Goal: Task Accomplishment & Management: Manage account settings

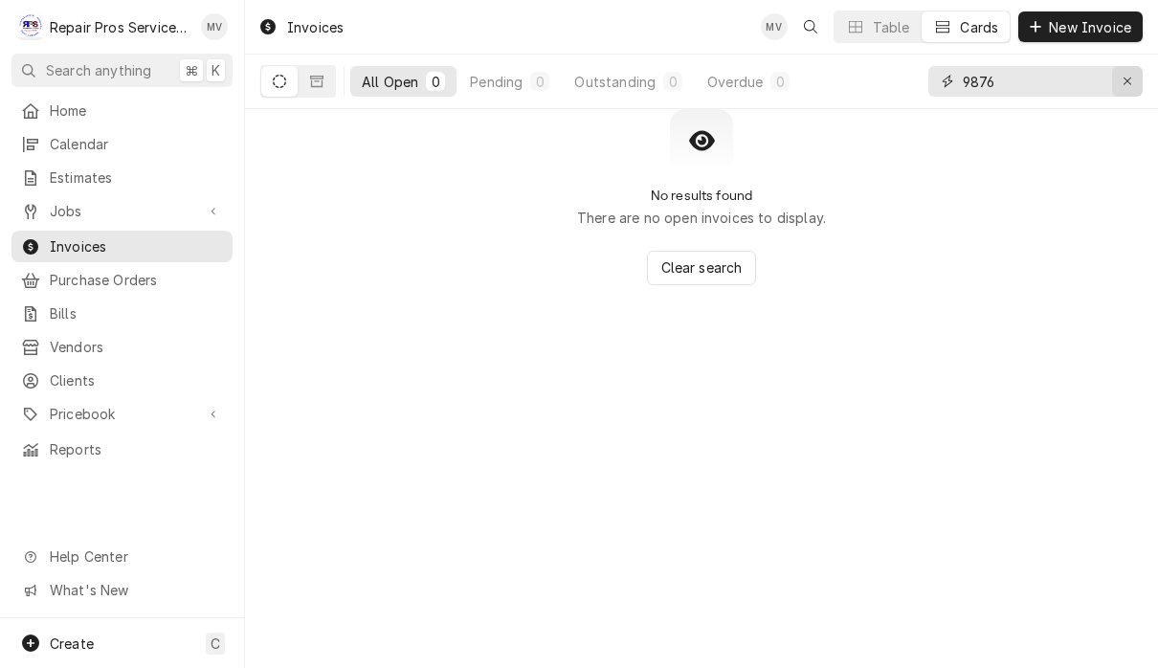
click at [1117, 79] on div "Erase input" at bounding box center [1126, 81] width 19 height 19
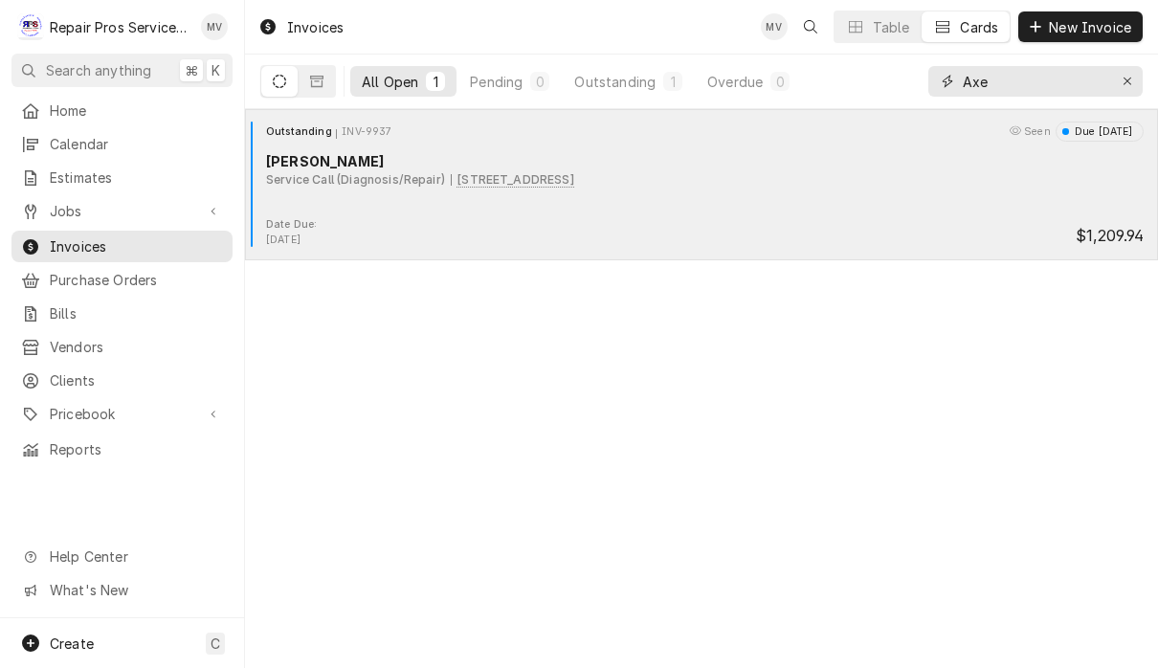
type input "Axe"
click at [652, 216] on div "Outstanding INV-9937 Seen Due in 5 days Axel Balow Service Call (Diagnosis/Repa…" at bounding box center [701, 170] width 897 height 96
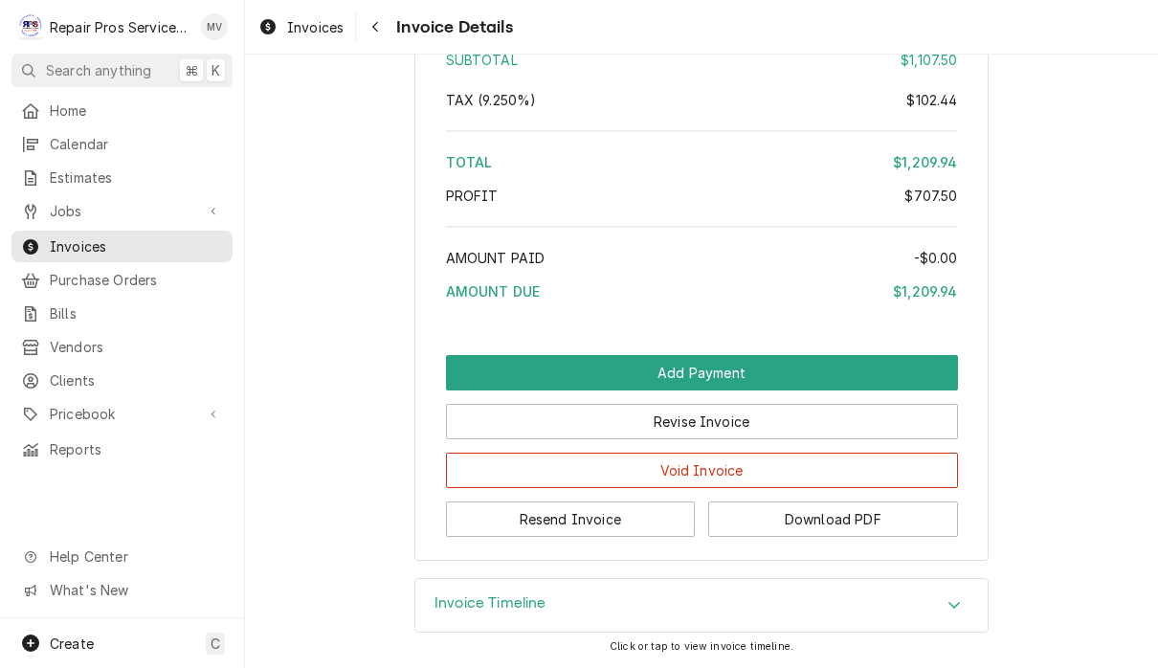
scroll to position [3924, 0]
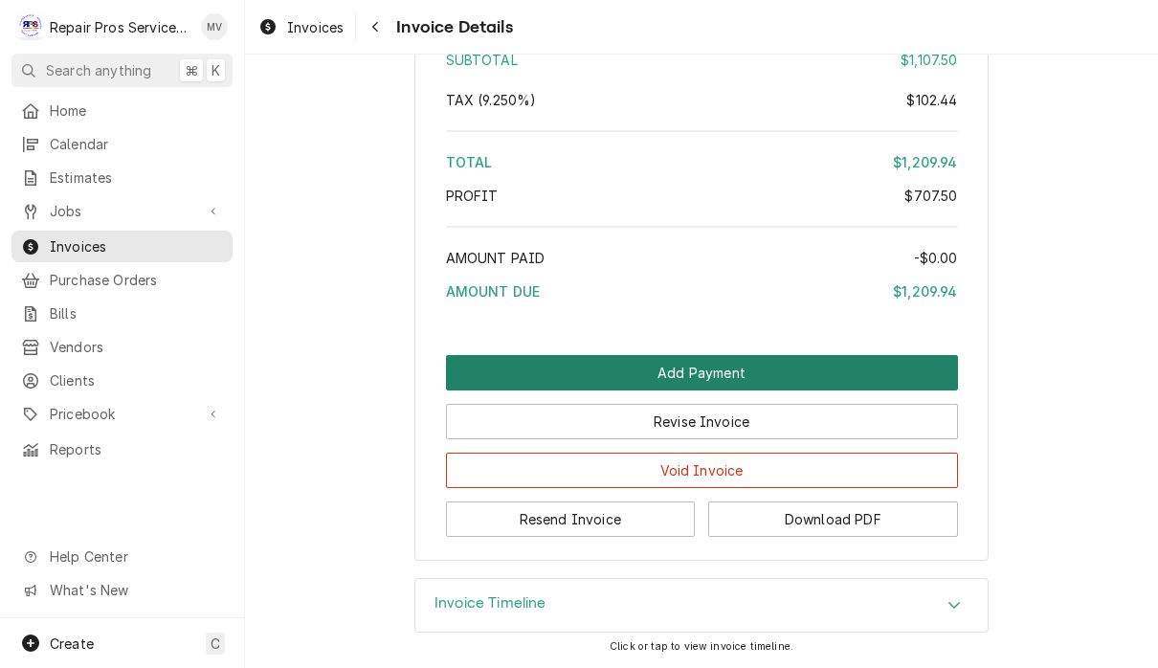
click at [895, 368] on button "Add Payment" at bounding box center [702, 372] width 512 height 35
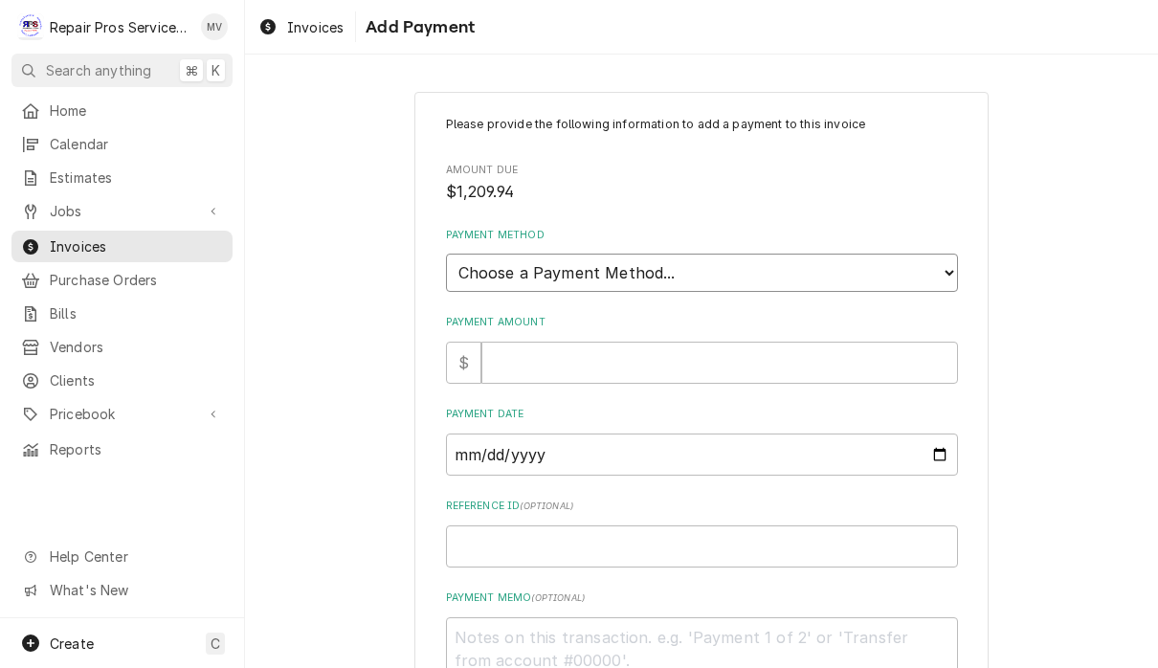
click at [740, 261] on select "Choose a Payment Method... Cash Check Credit/Debit Card ACH/eCheck Other" at bounding box center [702, 273] width 512 height 38
select select "2"
click at [699, 345] on input "Payment Amount" at bounding box center [719, 363] width 476 height 42
type textarea "x"
type input "1"
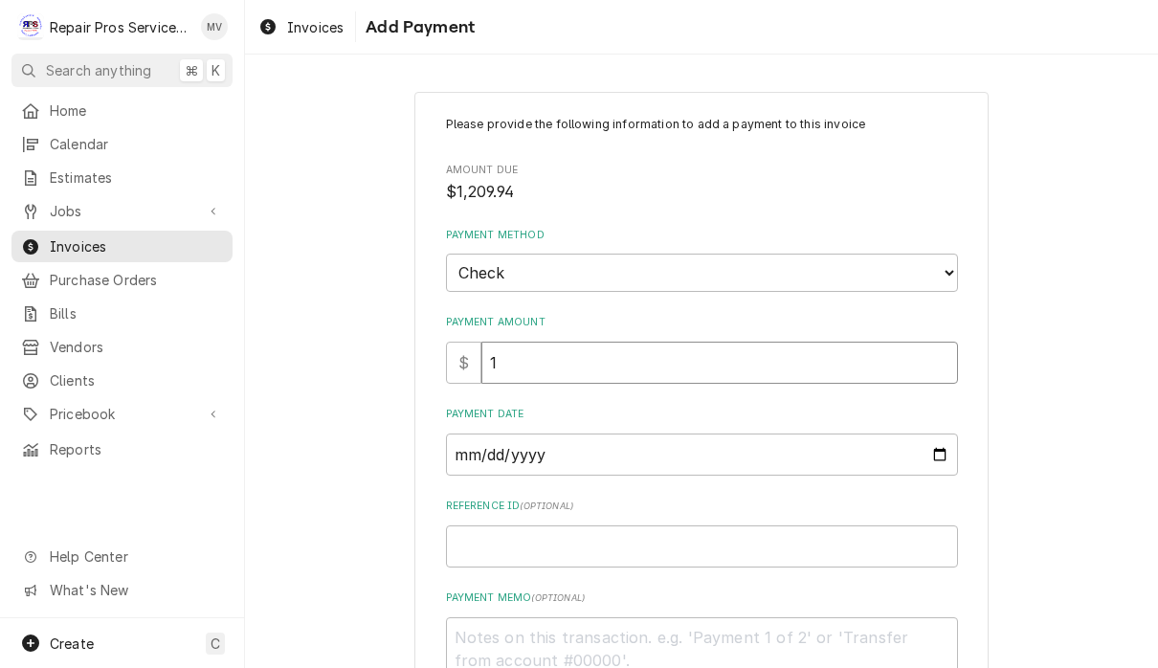
type textarea "x"
type input "12"
type textarea "x"
type input "120"
type textarea "x"
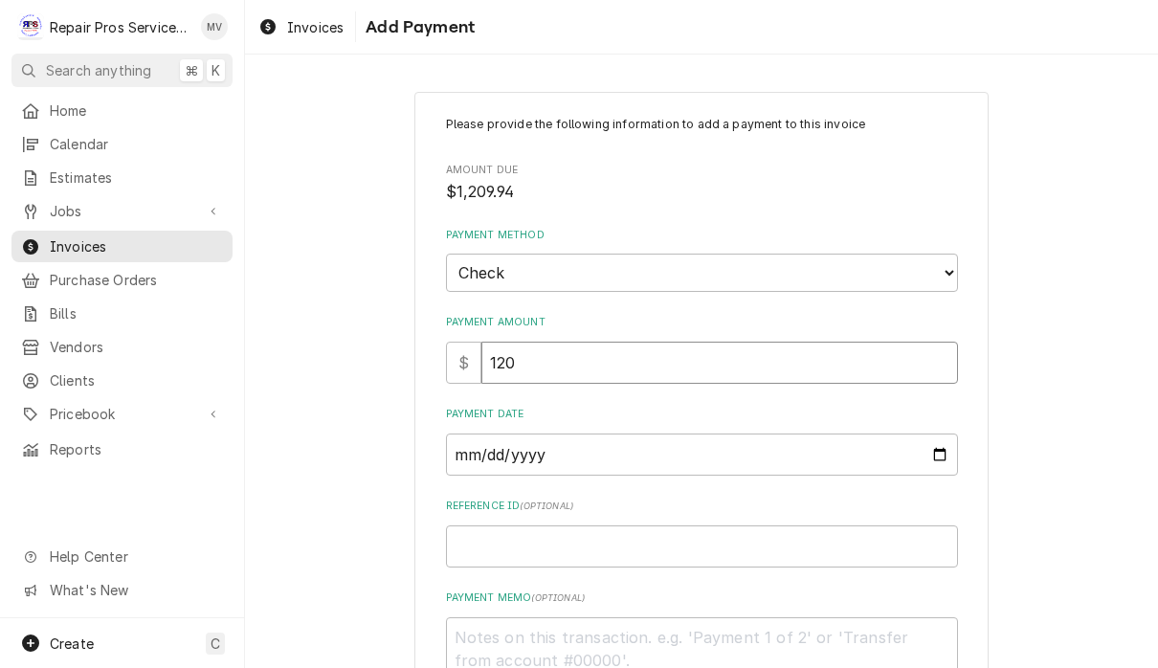
type input "1209"
type textarea "x"
type input "1209.9"
type textarea "x"
type input "1209.94"
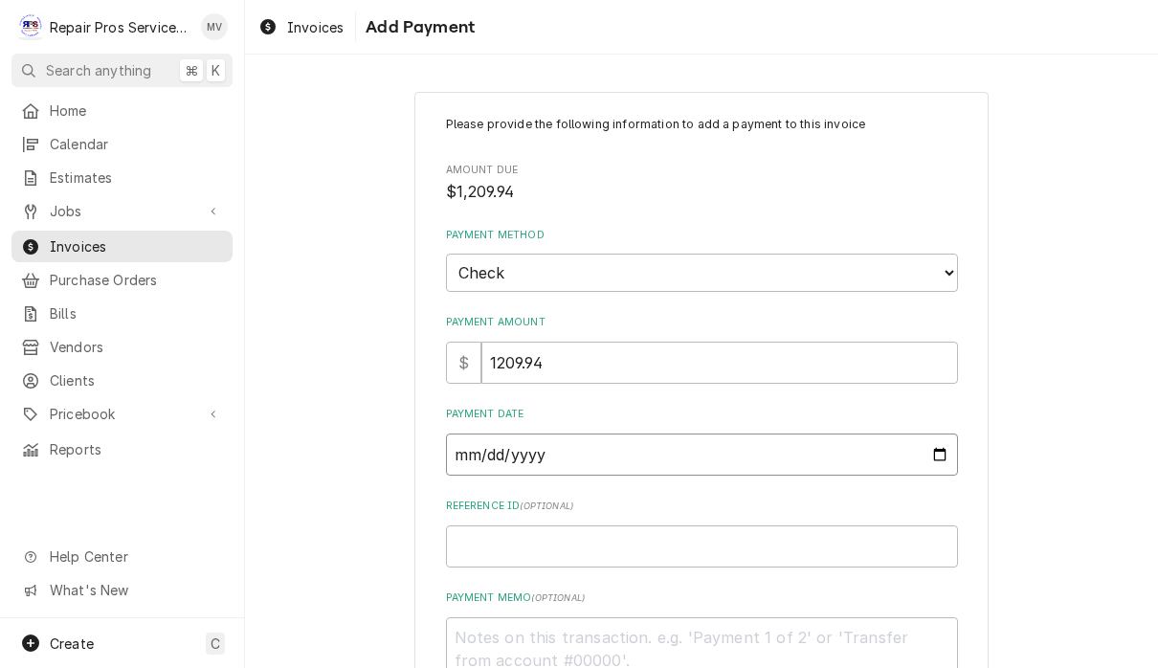
click at [580, 441] on input "Payment Date" at bounding box center [702, 454] width 512 height 42
type input "[DATE]"
click at [677, 536] on input "Reference ID ( optional )" at bounding box center [702, 546] width 512 height 42
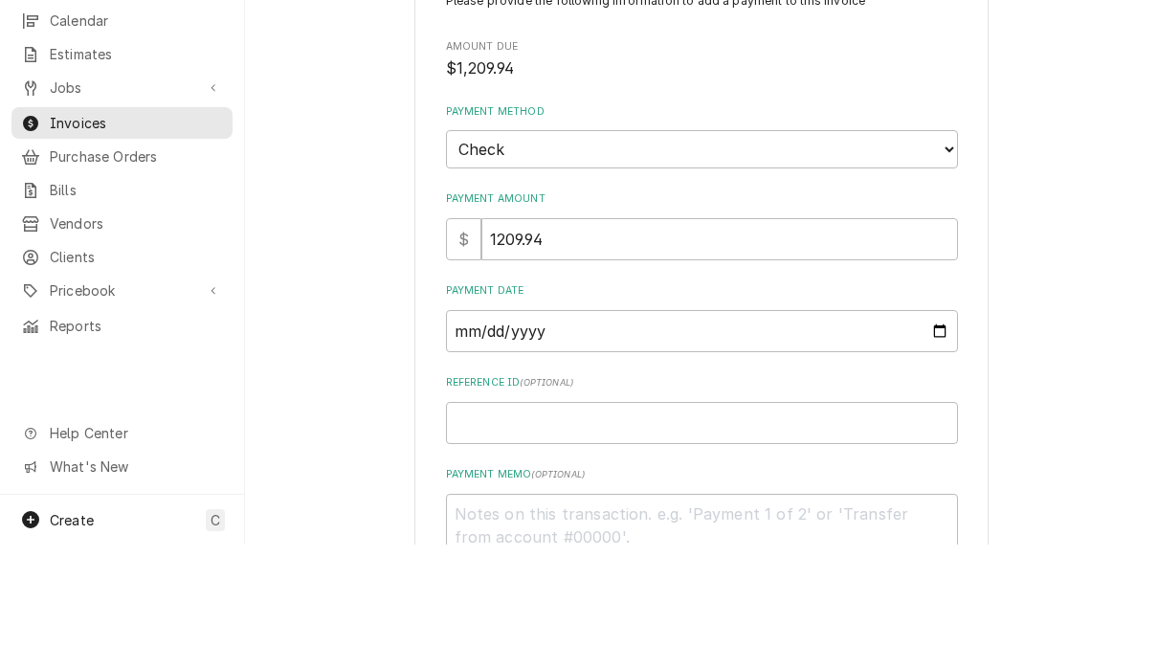
click at [576, 617] on textarea "Payment Memo ( optional )" at bounding box center [702, 660] width 512 height 87
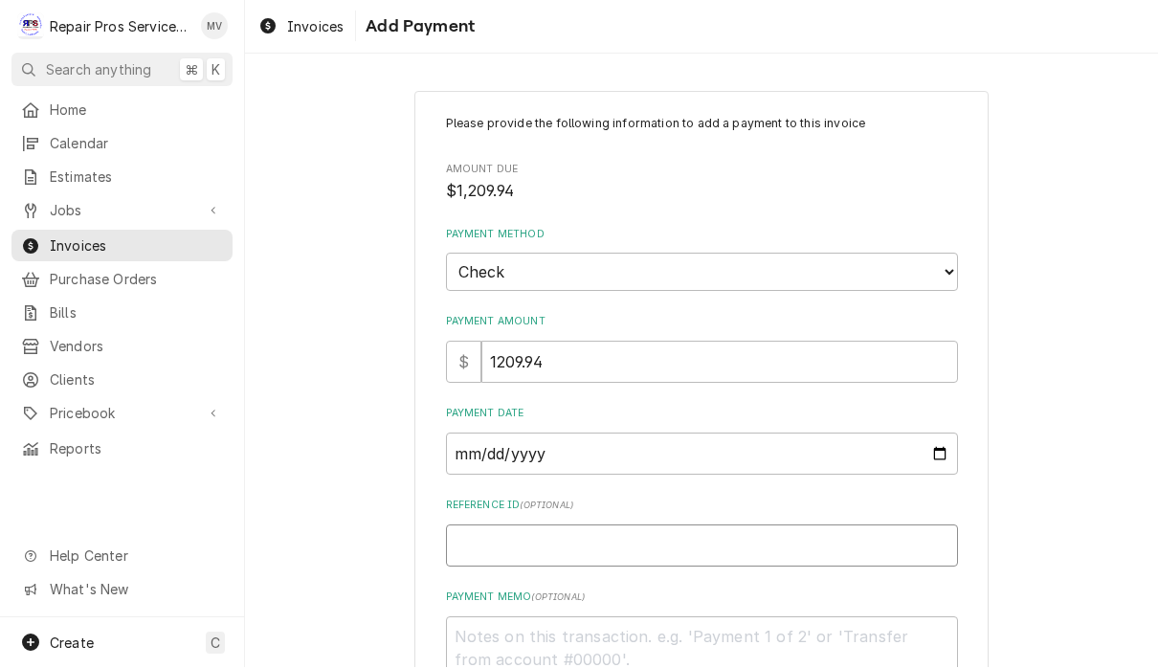
click at [729, 529] on input "Reference ID ( optional )" at bounding box center [702, 546] width 512 height 42
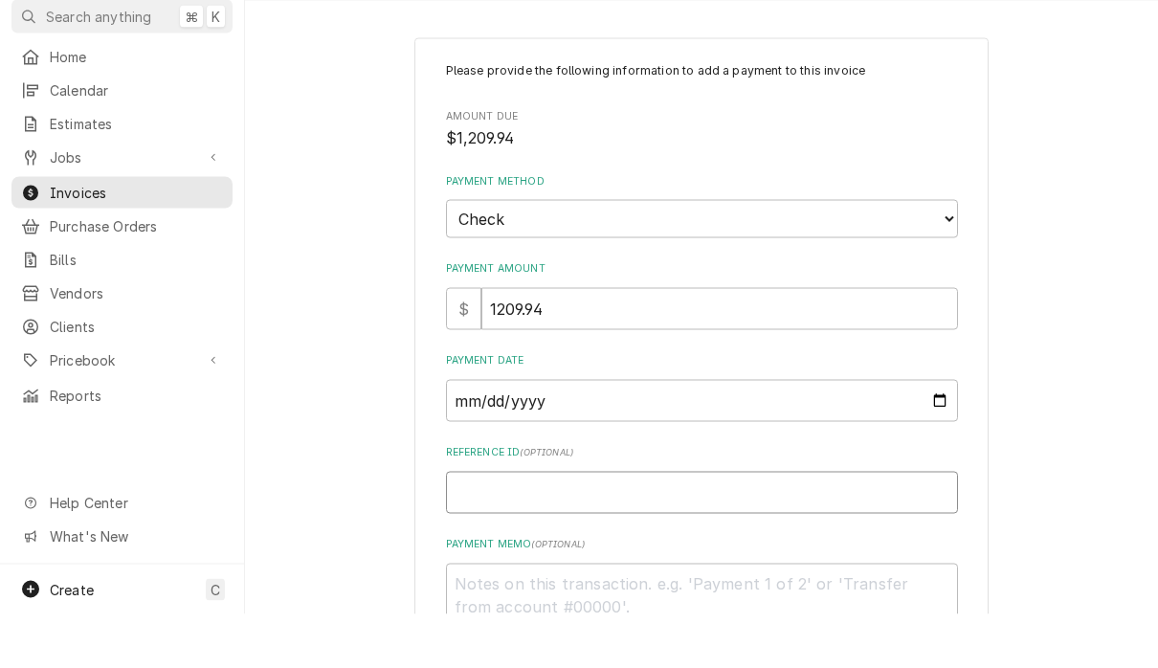
type textarea "x"
type input "1"
type textarea "x"
type input "15"
type textarea "x"
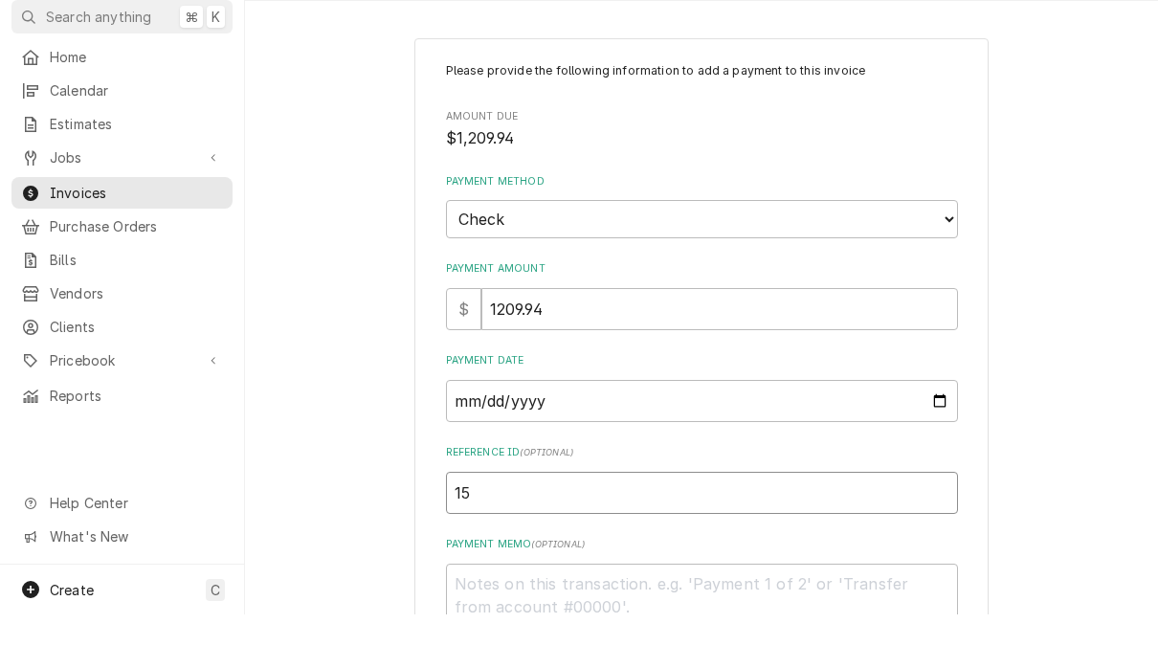
type input "153"
type textarea "x"
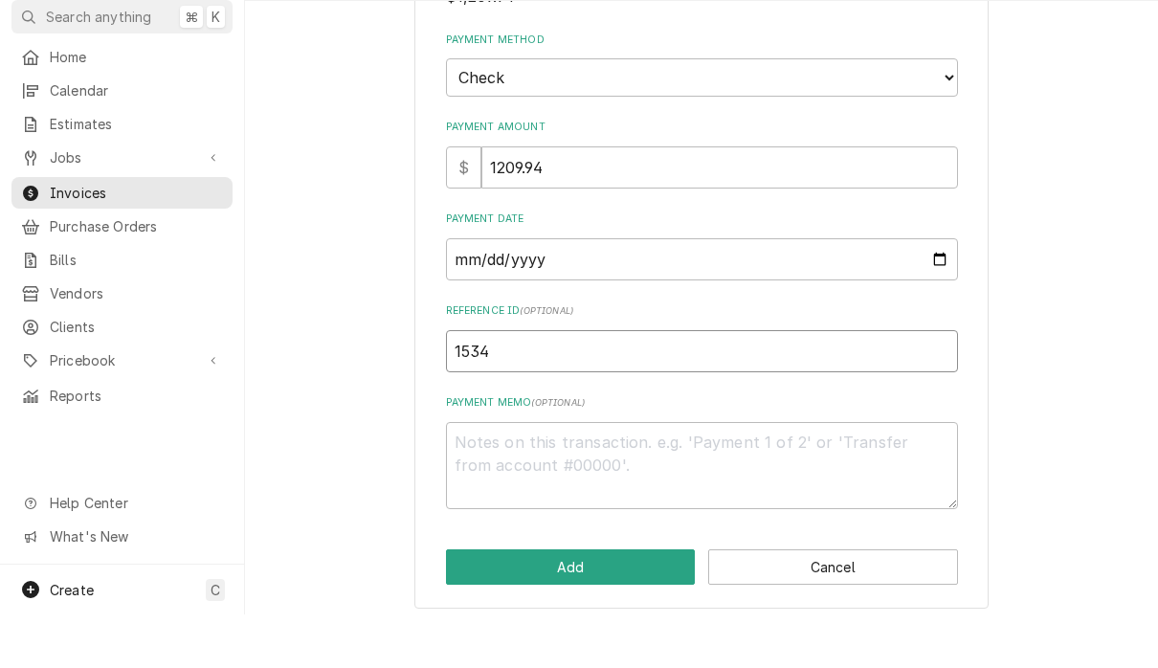
scroll to position [141, 0]
type input "1534"
click at [538, 476] on textarea "Payment Memo ( optional )" at bounding box center [702, 519] width 512 height 87
type textarea "x"
type textarea "1"
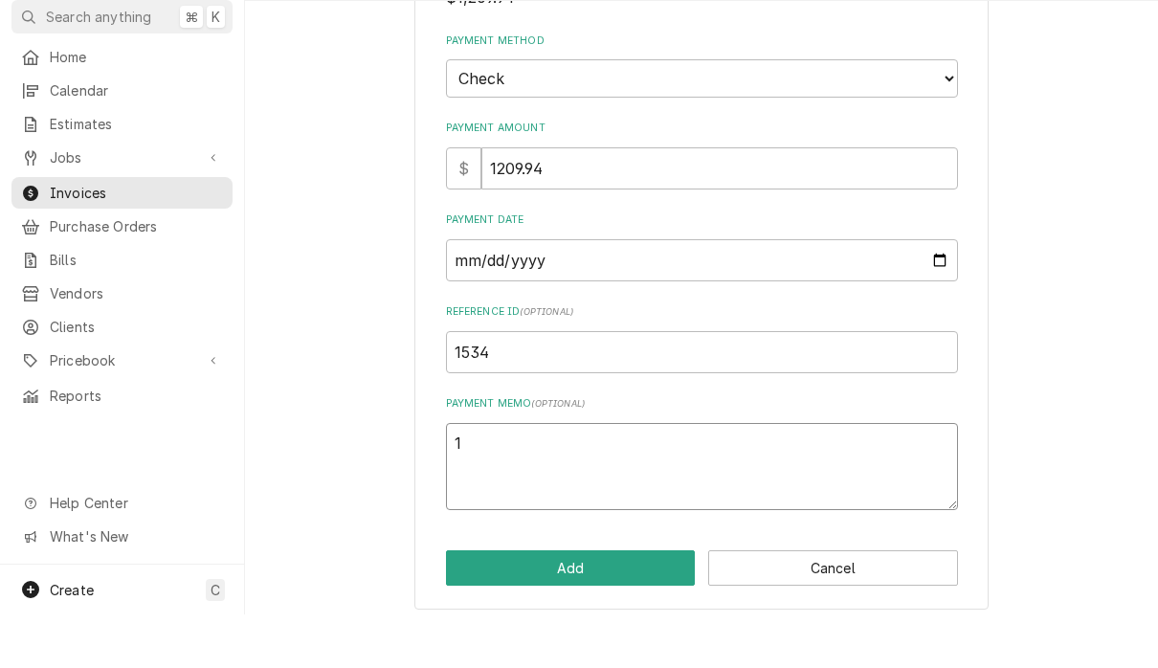
type textarea "x"
type textarea "12"
type textarea "x"
type textarea "121"
type textarea "x"
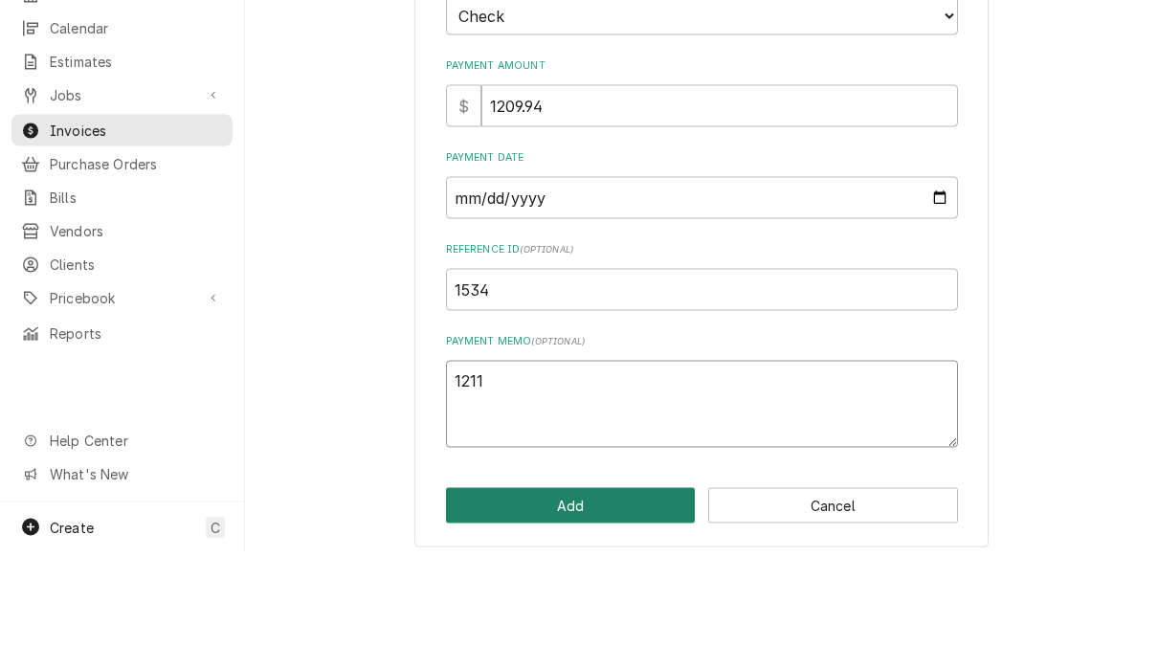
type textarea "1211"
click at [608, 604] on button "Add" at bounding box center [571, 621] width 250 height 35
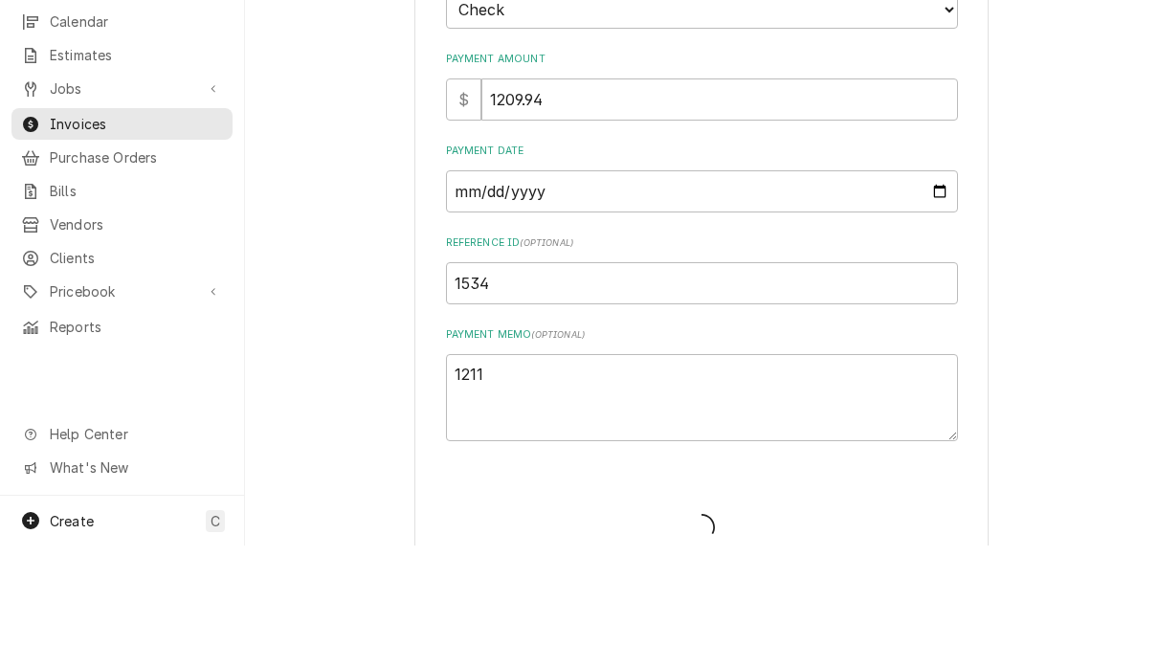
type textarea "x"
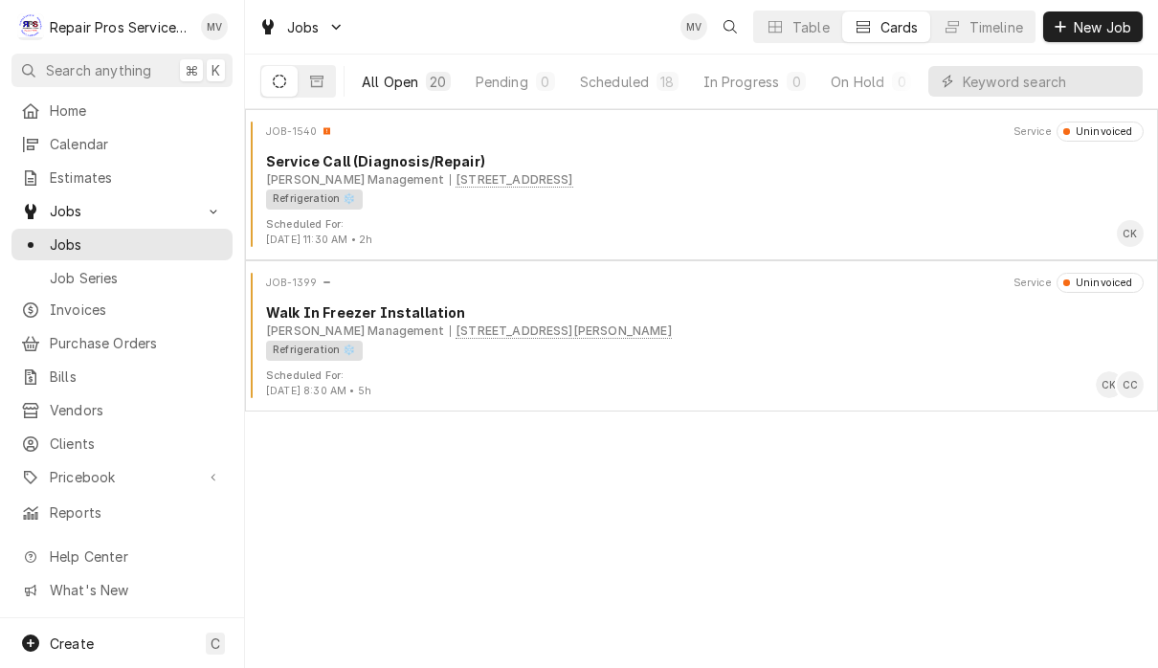
click at [385, 78] on div "All Open" at bounding box center [390, 82] width 56 height 20
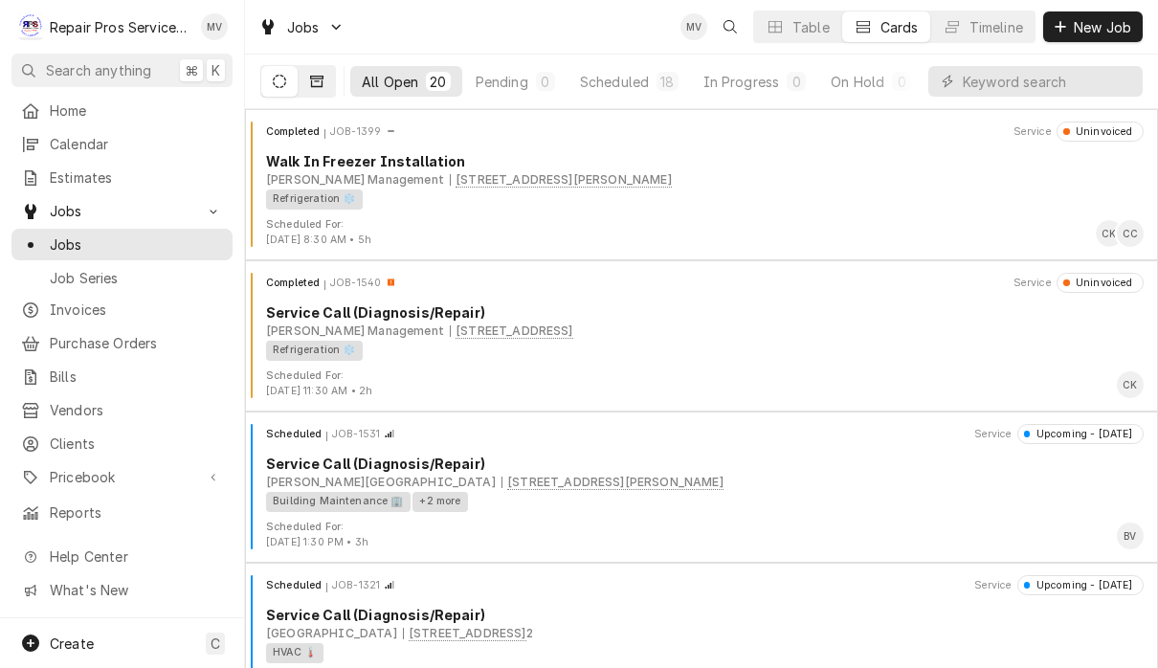
click at [312, 75] on icon "Dynamic Content Wrapper" at bounding box center [316, 81] width 13 height 13
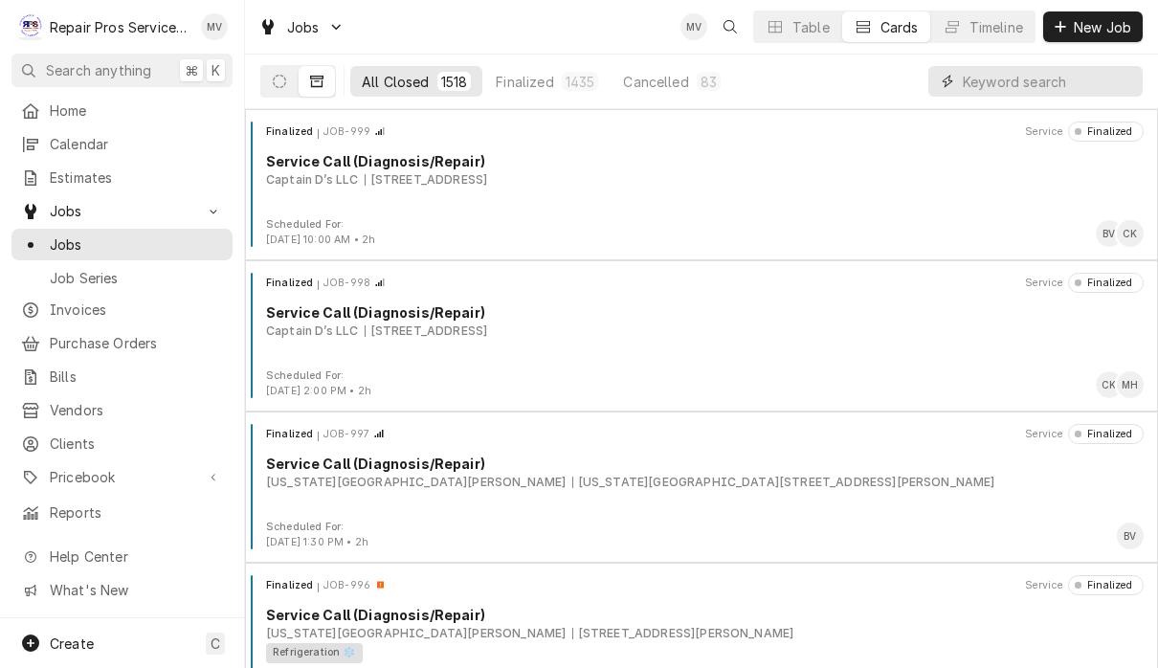
click at [984, 83] on input "Dynamic Content Wrapper" at bounding box center [1047, 81] width 170 height 31
type input "Axel"
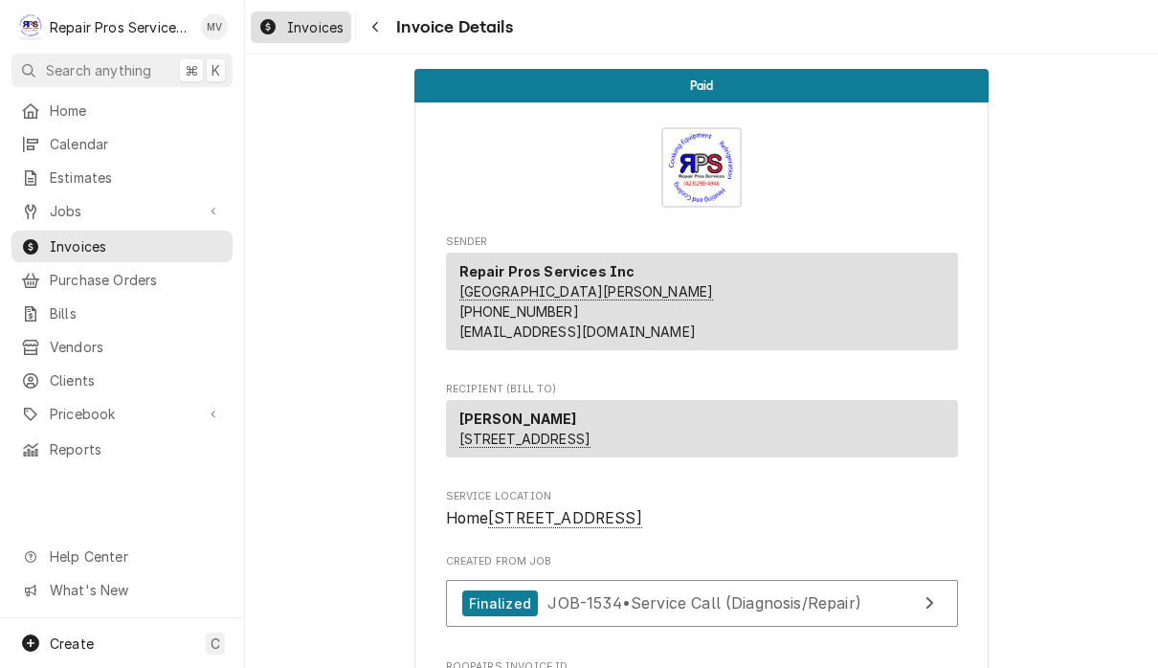
click at [319, 31] on span "Invoices" at bounding box center [315, 27] width 56 height 20
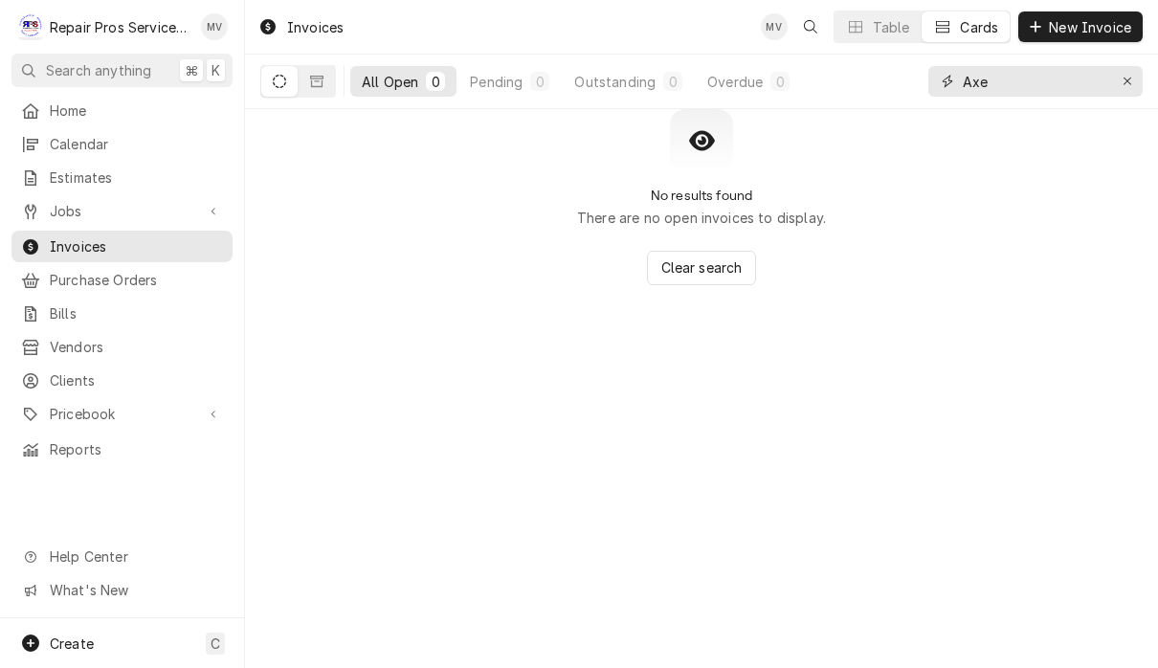
click at [1038, 72] on input "Axe" at bounding box center [1034, 81] width 144 height 31
click at [1128, 81] on icon "Erase input" at bounding box center [1127, 81] width 11 height 13
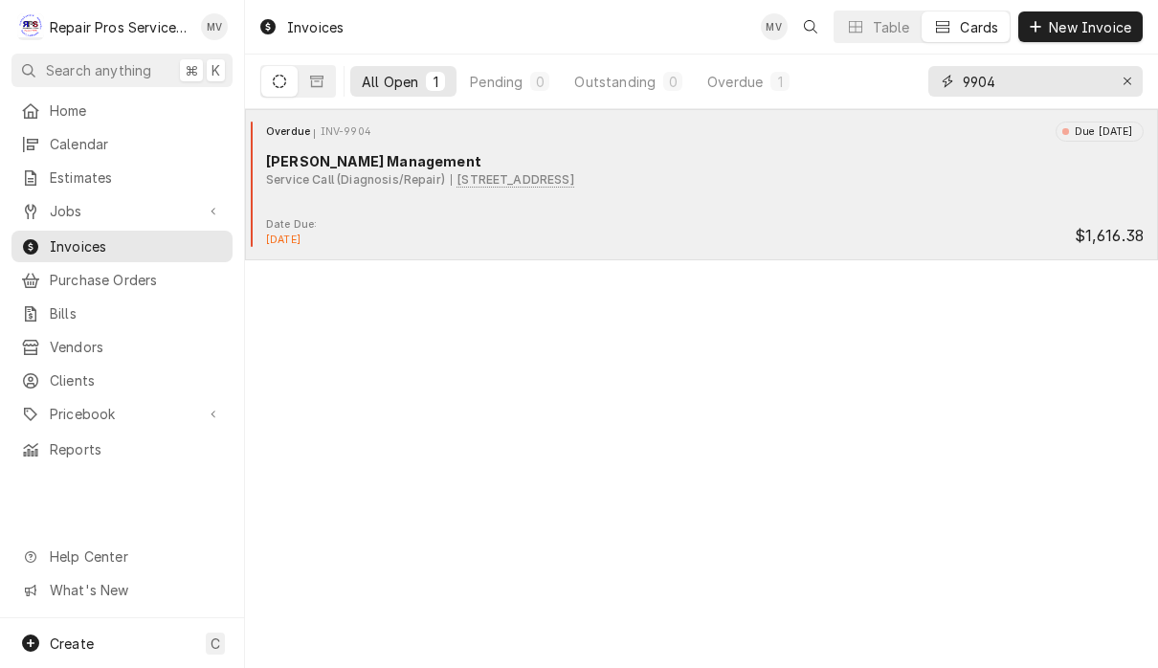
type input "9904"
click at [706, 194] on div "Overdue INV-9904 Due 3 days ago Smith Management Service Call (Diagnosis/Repair…" at bounding box center [701, 170] width 897 height 96
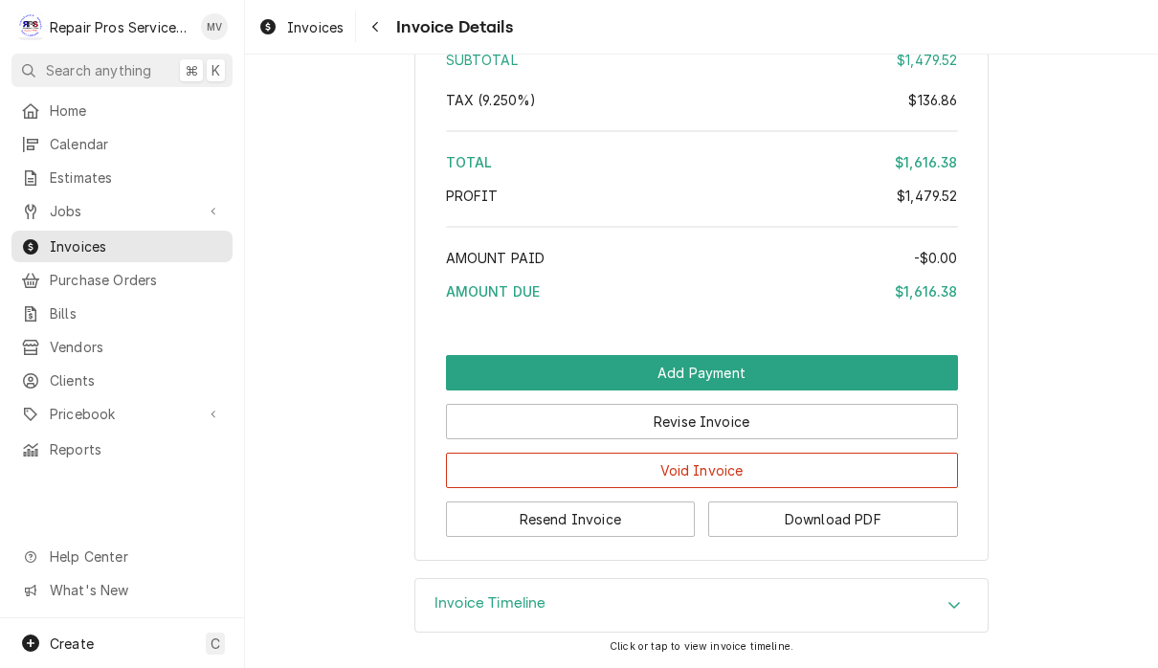
scroll to position [3141, 0]
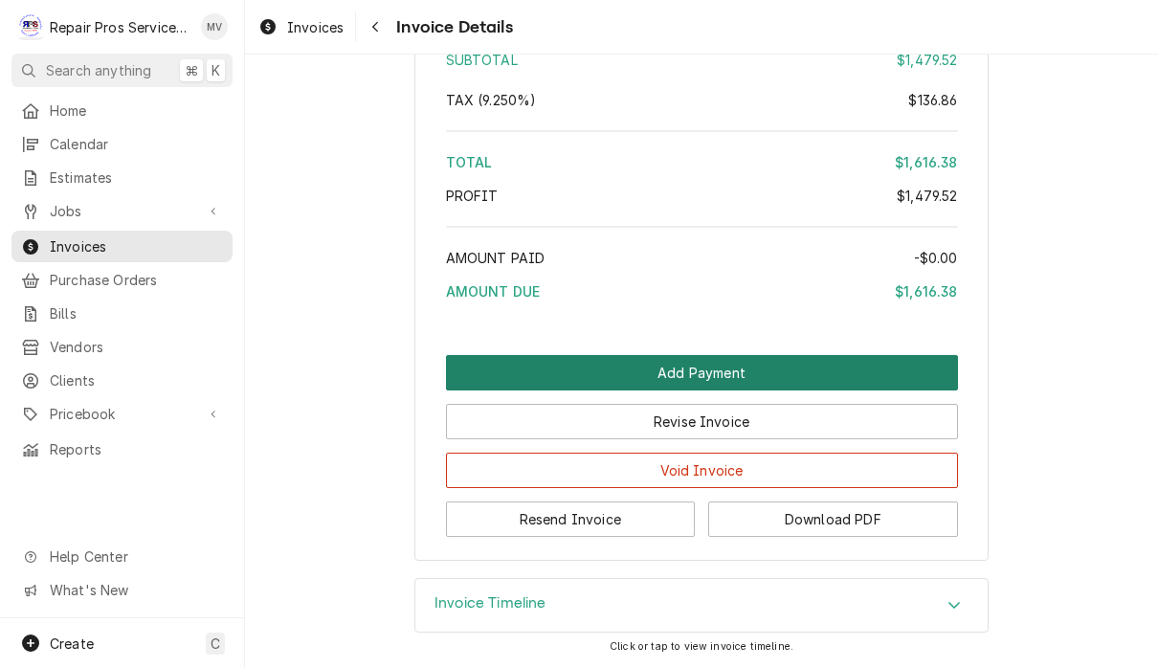
click at [750, 370] on button "Add Payment" at bounding box center [702, 372] width 512 height 35
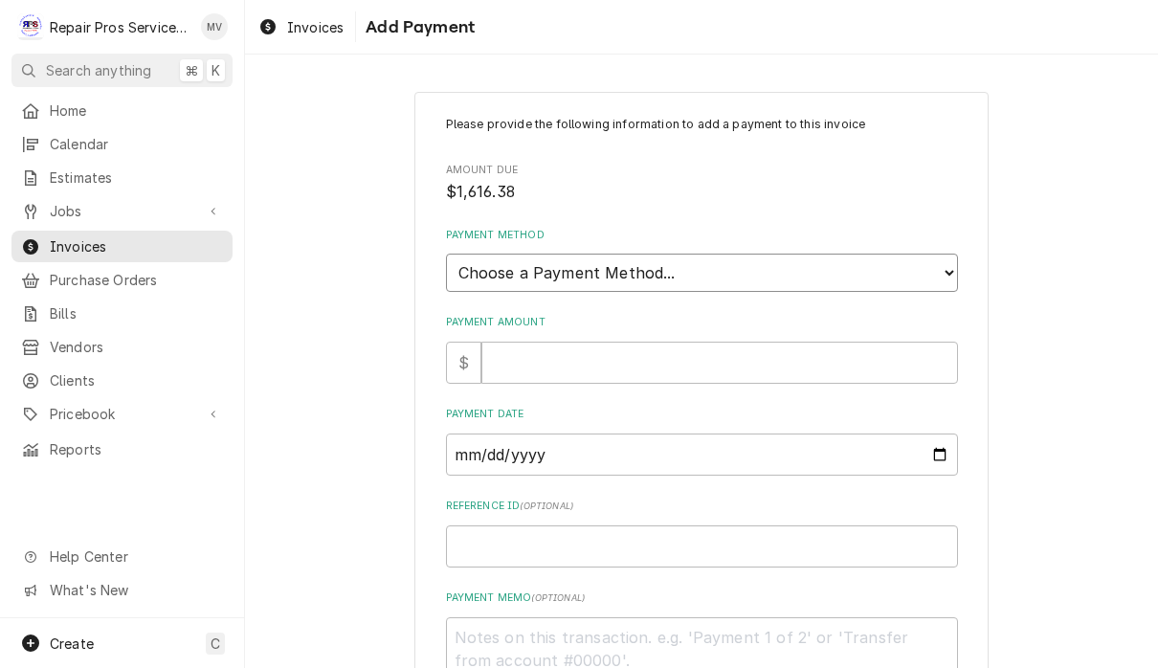
click at [659, 257] on select "Choose a Payment Method... Cash Check Credit/Debit Card ACH/eCheck Other" at bounding box center [702, 273] width 512 height 38
select select "2"
click at [555, 358] on input "Payment Amount" at bounding box center [719, 363] width 476 height 42
type textarea "x"
type input "1"
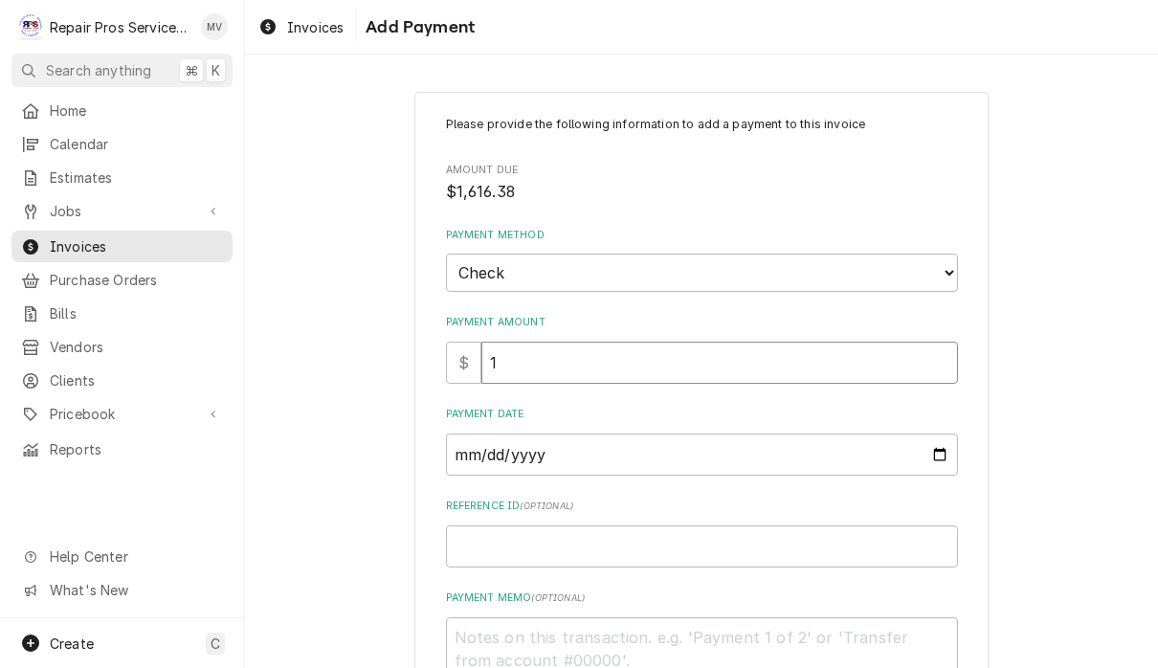
type textarea "x"
type input "15"
type textarea "x"
type input "1"
type textarea "x"
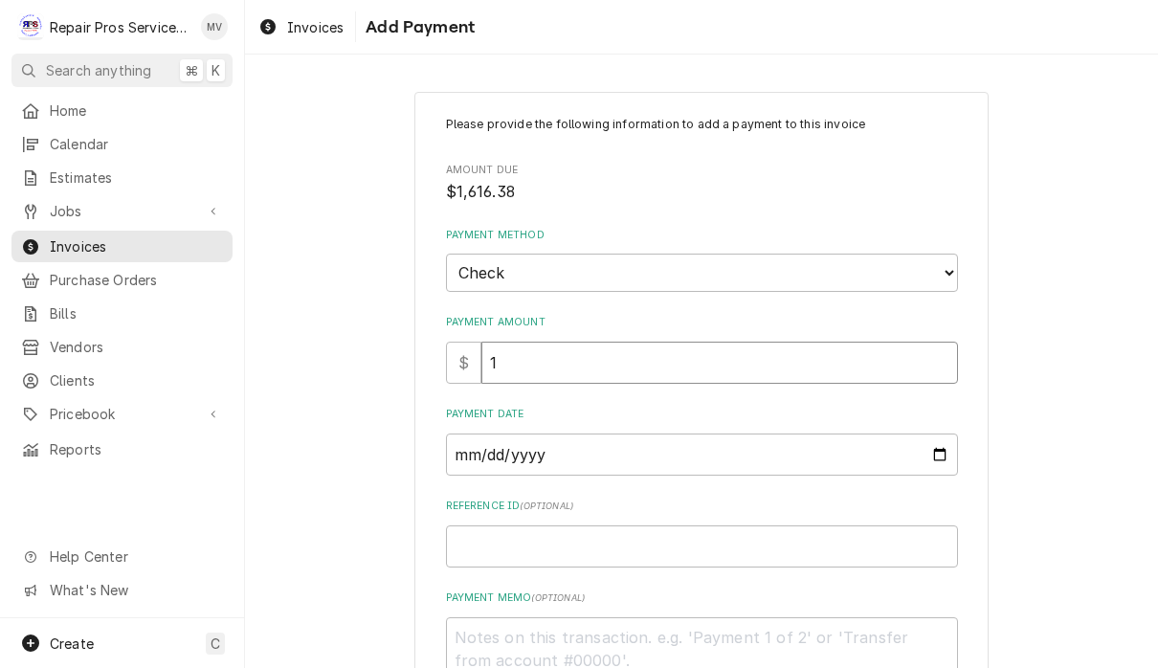
type input "16"
type textarea "x"
type input "161"
type textarea "x"
type input "1616"
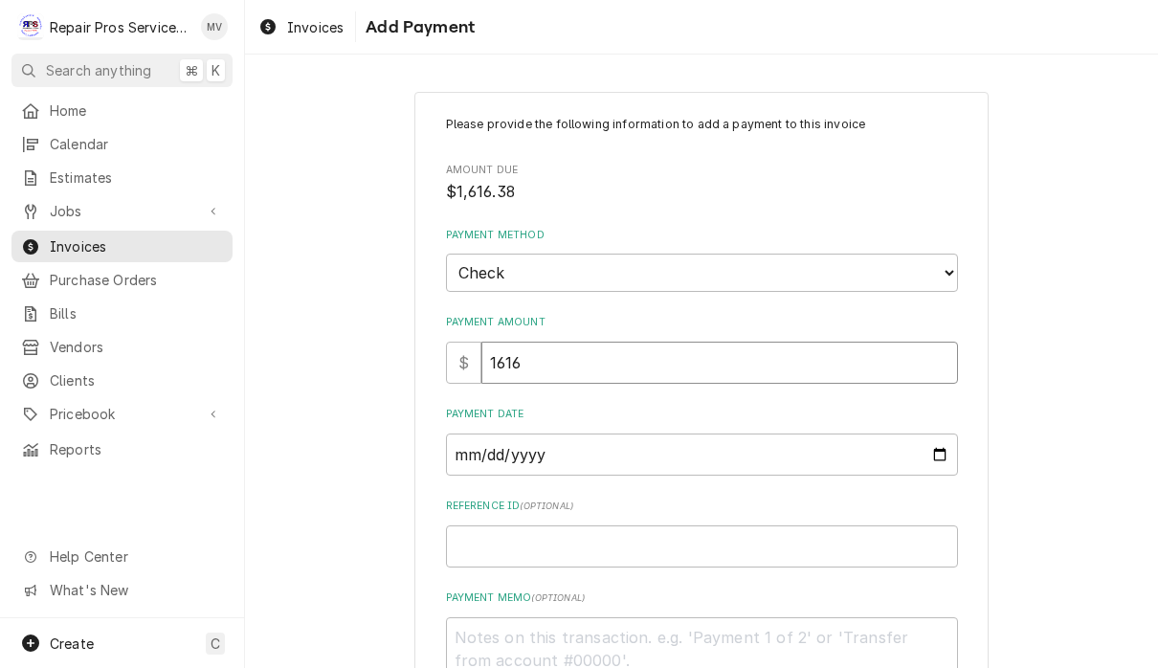
type textarea "x"
type input "1616.3"
type textarea "x"
type input "1616.38"
click at [777, 449] on input "Payment Date" at bounding box center [702, 454] width 512 height 42
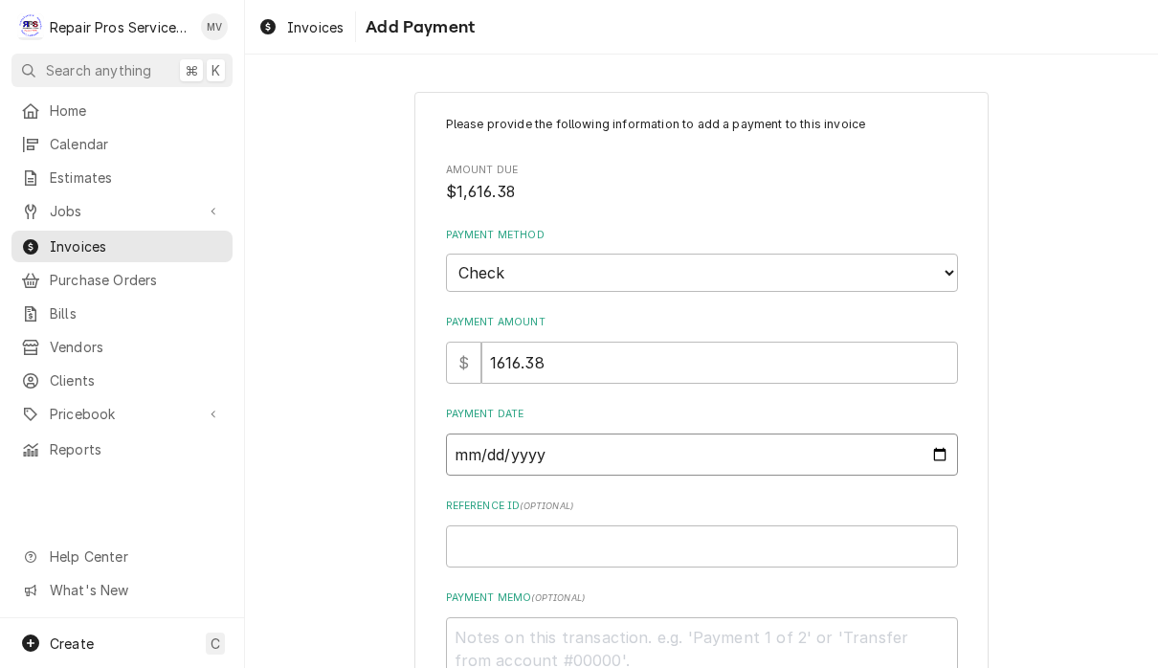
type input "[DATE]"
click at [709, 542] on input "Reference ID ( optional )" at bounding box center [702, 546] width 512 height 42
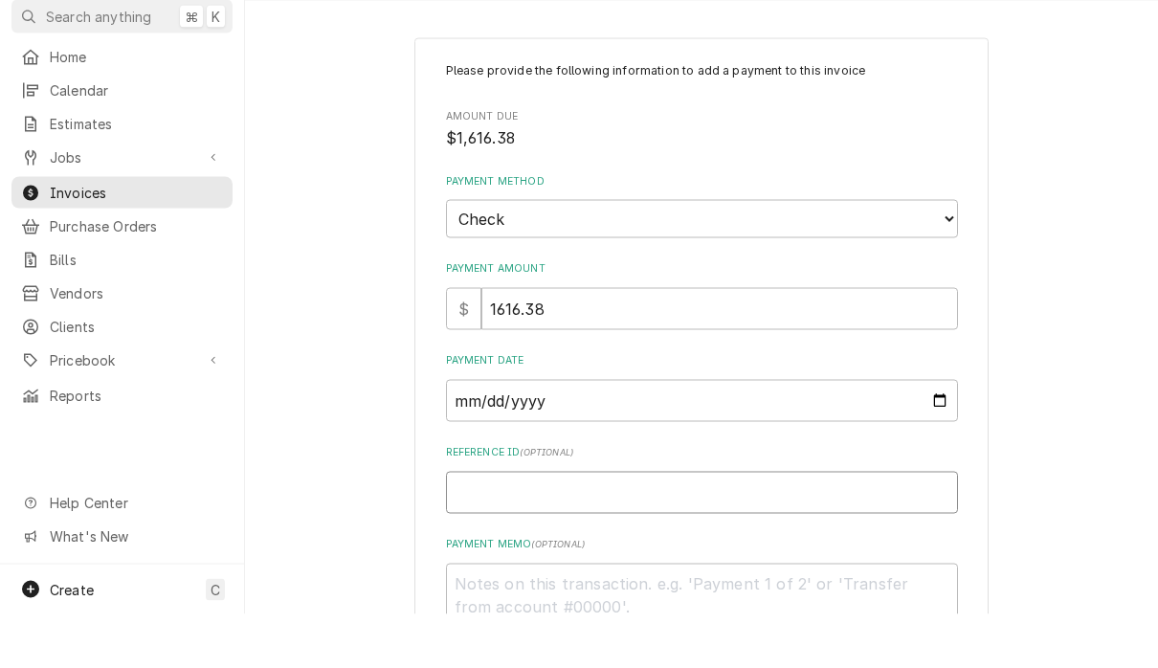
type textarea "x"
type input "9"
type textarea "x"
type input "99"
type textarea "x"
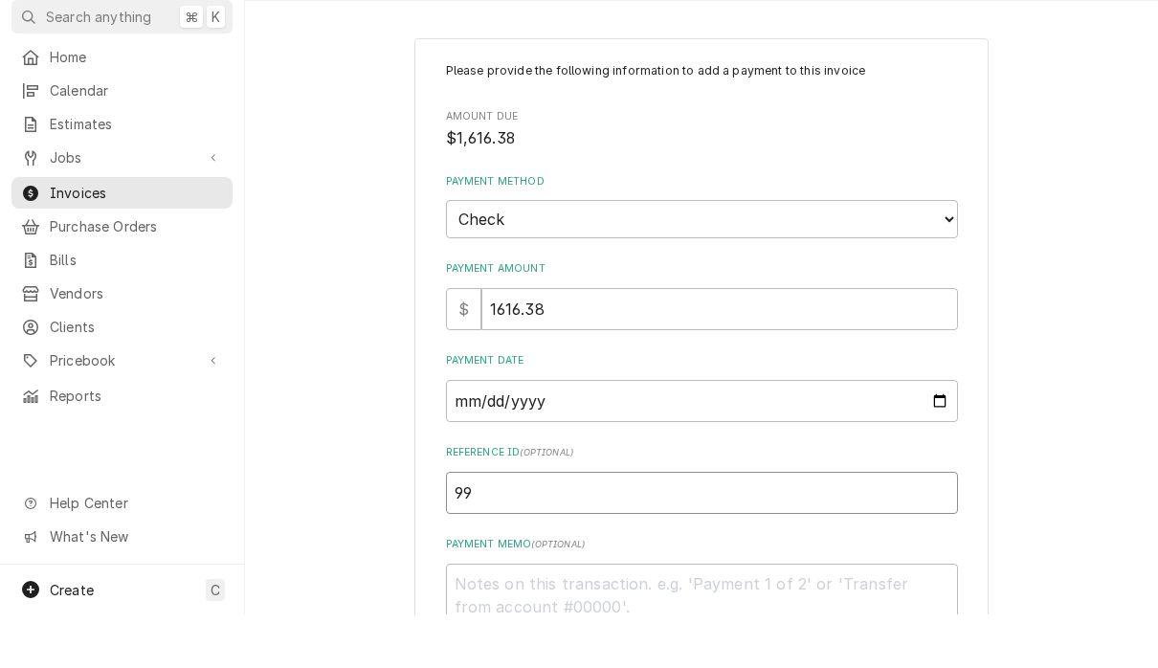
type input "990"
type textarea "x"
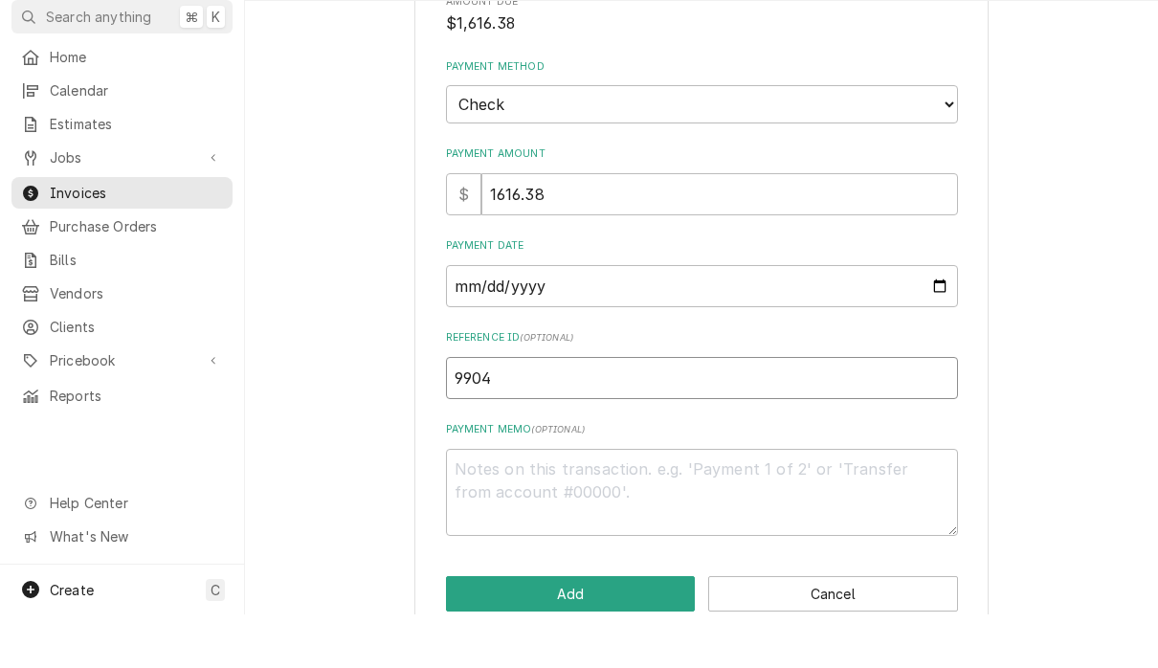
scroll to position [117, 0]
type input "9904"
click at [700, 500] on textarea "Payment Memo ( optional )" at bounding box center [702, 543] width 512 height 87
type textarea "x"
type textarea "1"
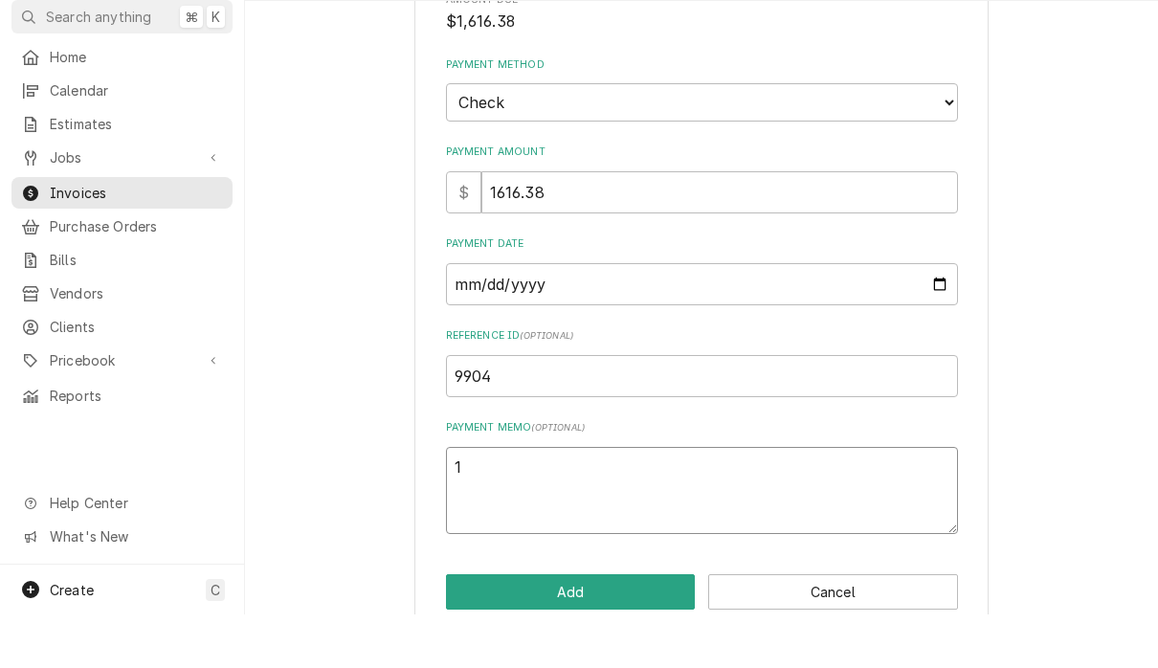
type textarea "x"
type textarea "11"
type textarea "x"
type textarea "110"
type textarea "x"
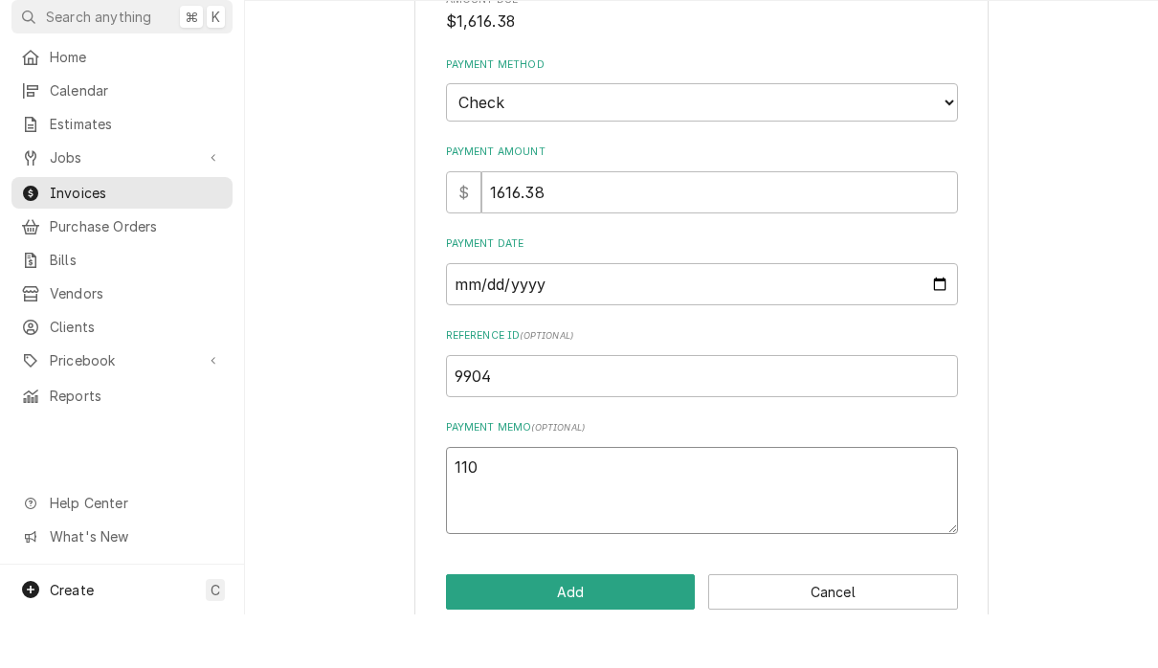
type textarea "1108"
type textarea "x"
type textarea "11089"
type textarea "x"
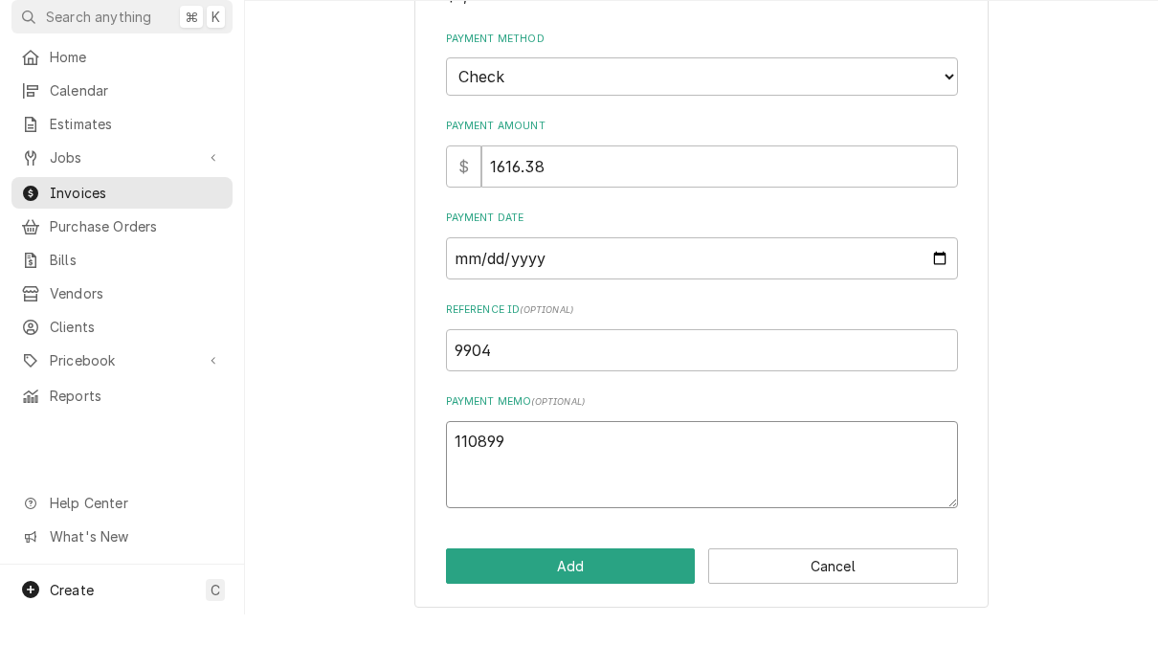
scroll to position [141, 0]
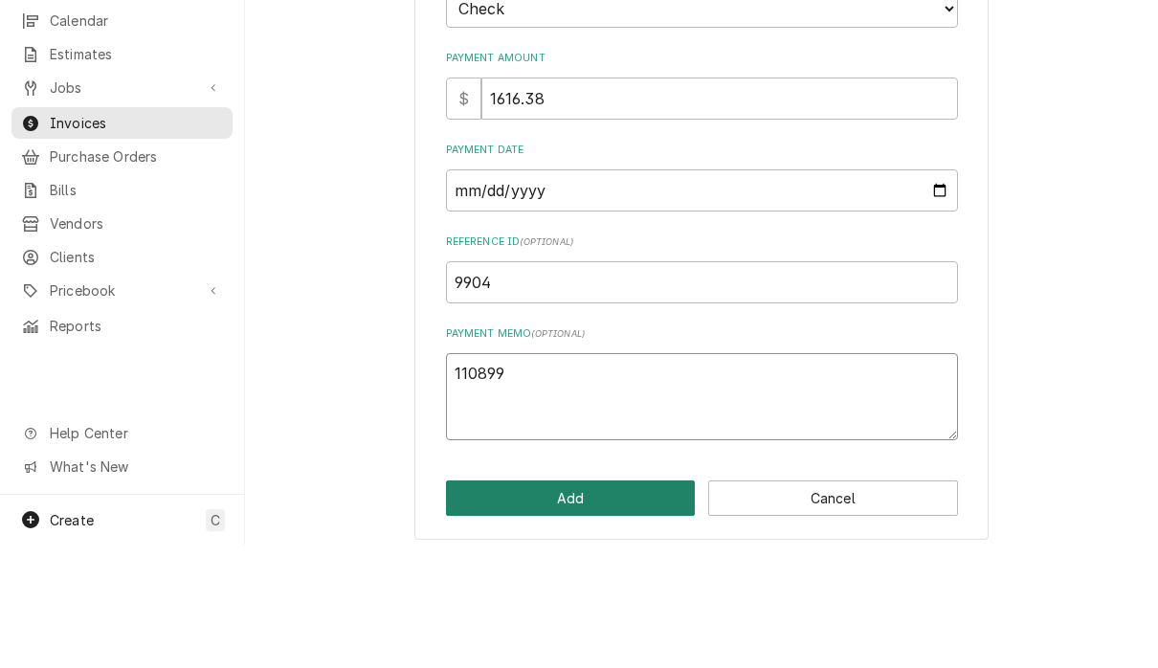
type textarea "110899"
click at [606, 604] on button "Add" at bounding box center [571, 621] width 250 height 35
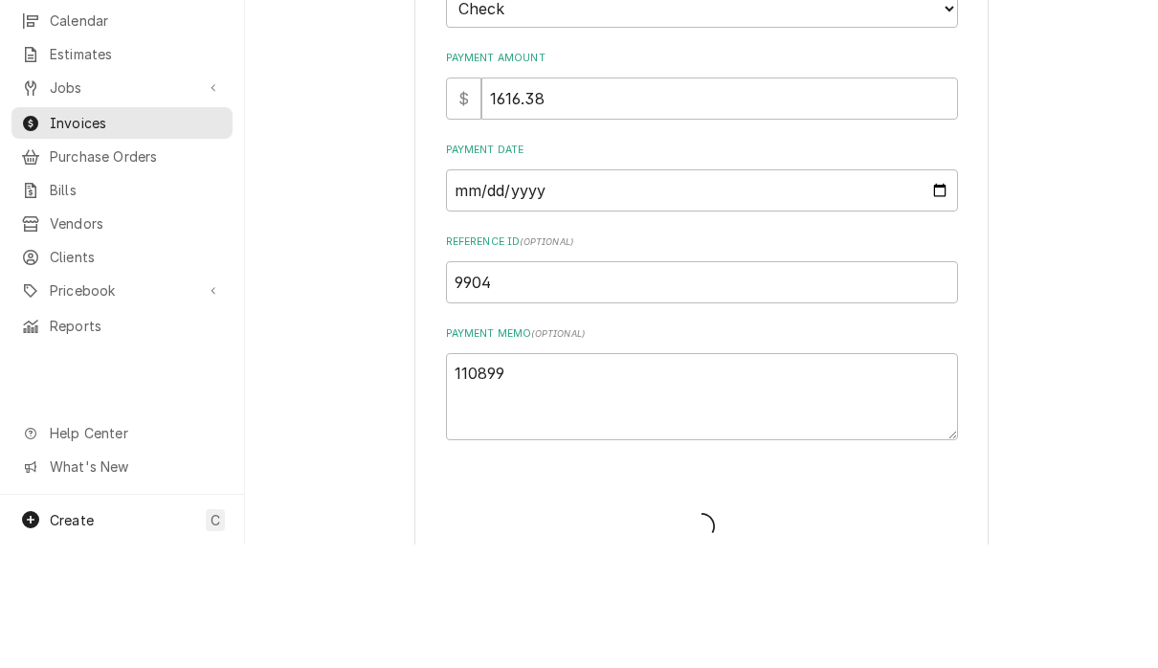
scroll to position [1, 0]
type textarea "x"
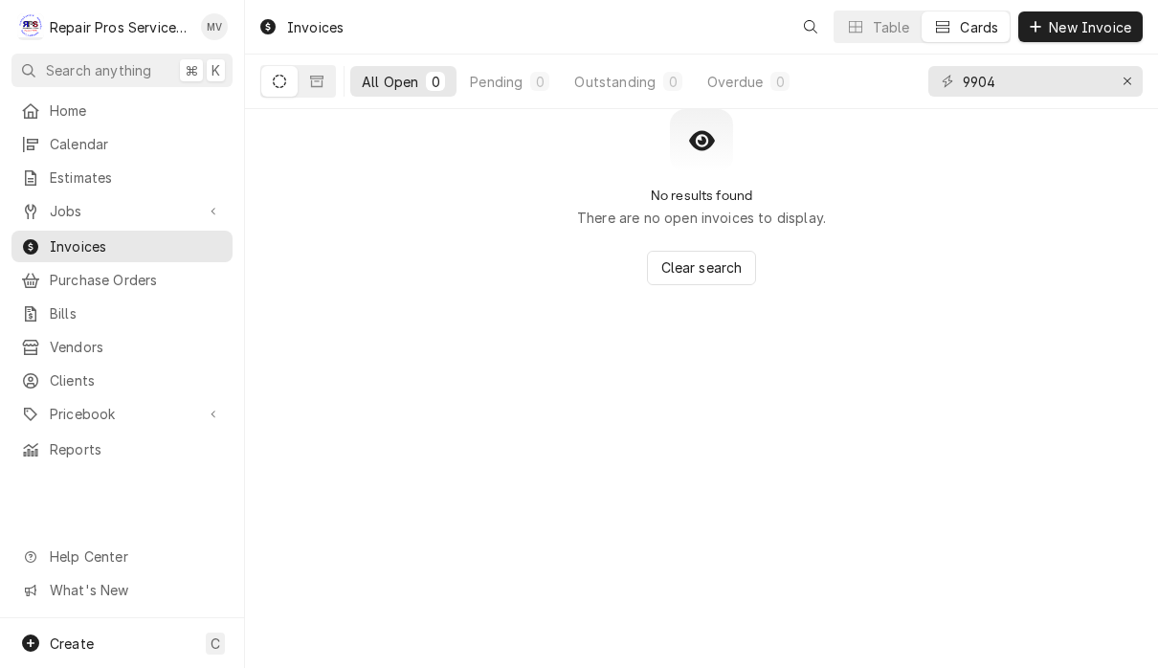
click at [1019, 84] on input "9904" at bounding box center [1034, 81] width 144 height 31
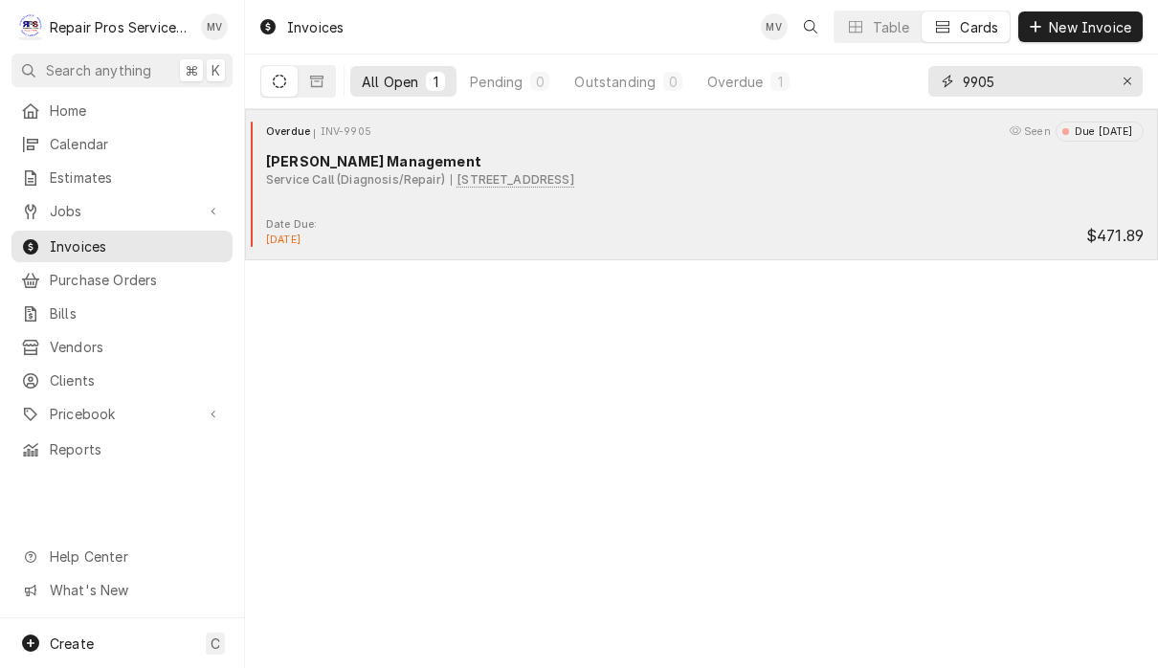
type input "9905"
click at [568, 206] on div "Overdue INV-9905 Seen Due [DATE] [PERSON_NAME] Management Service Call (Diagnos…" at bounding box center [701, 170] width 897 height 96
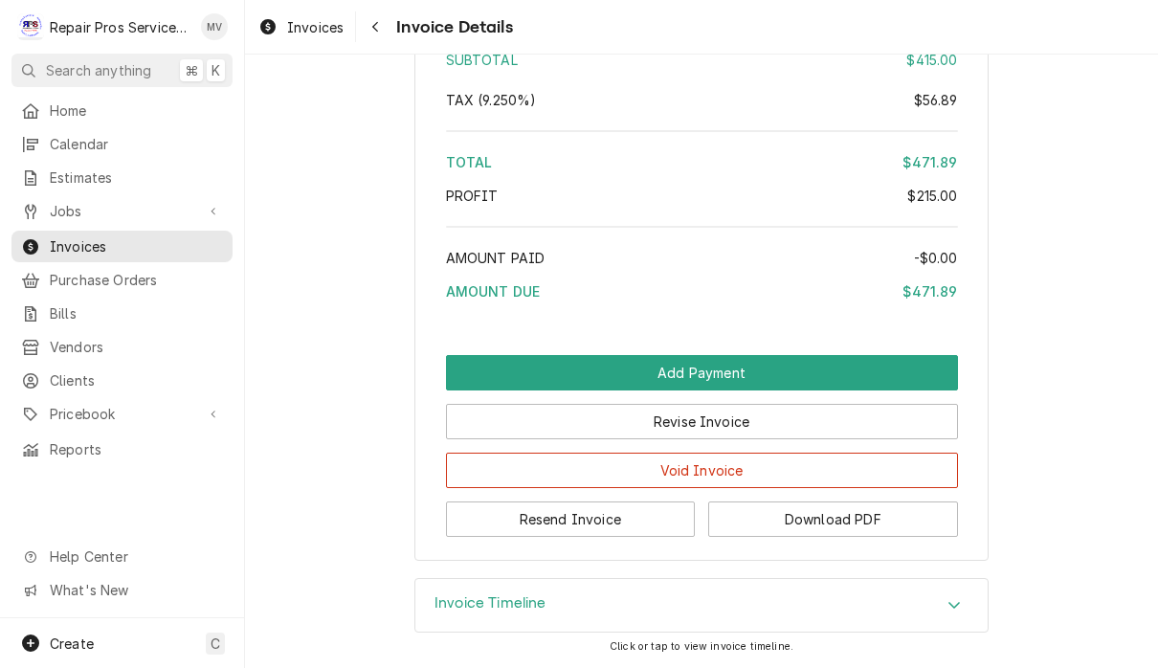
scroll to position [3891, 0]
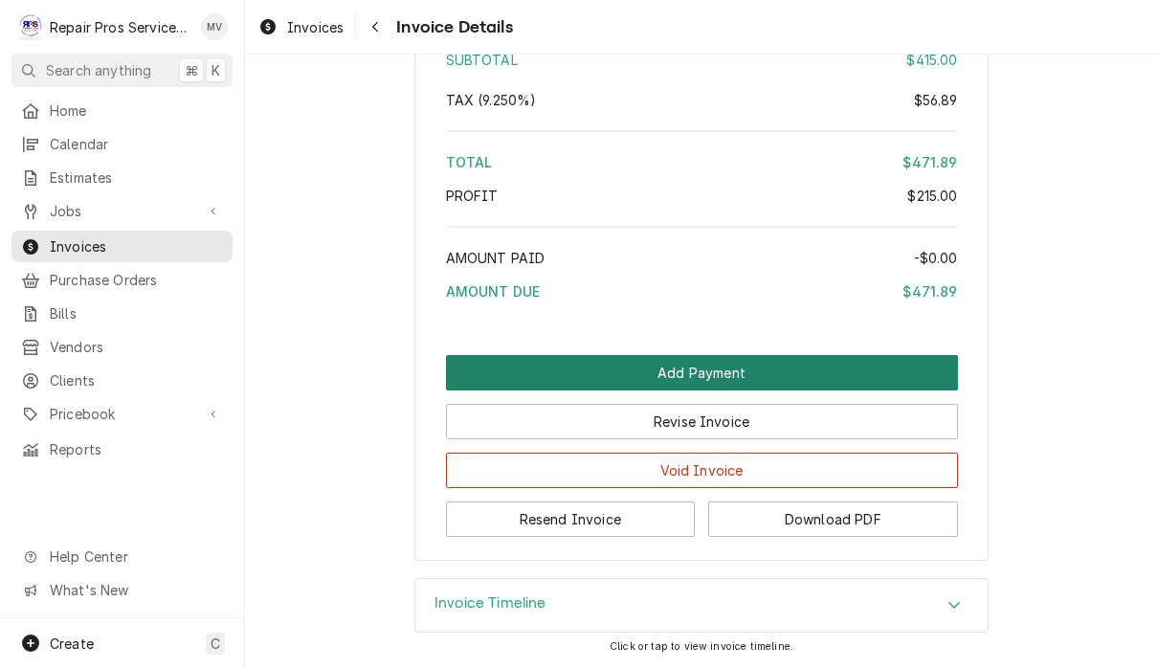
click at [740, 372] on button "Add Payment" at bounding box center [702, 372] width 512 height 35
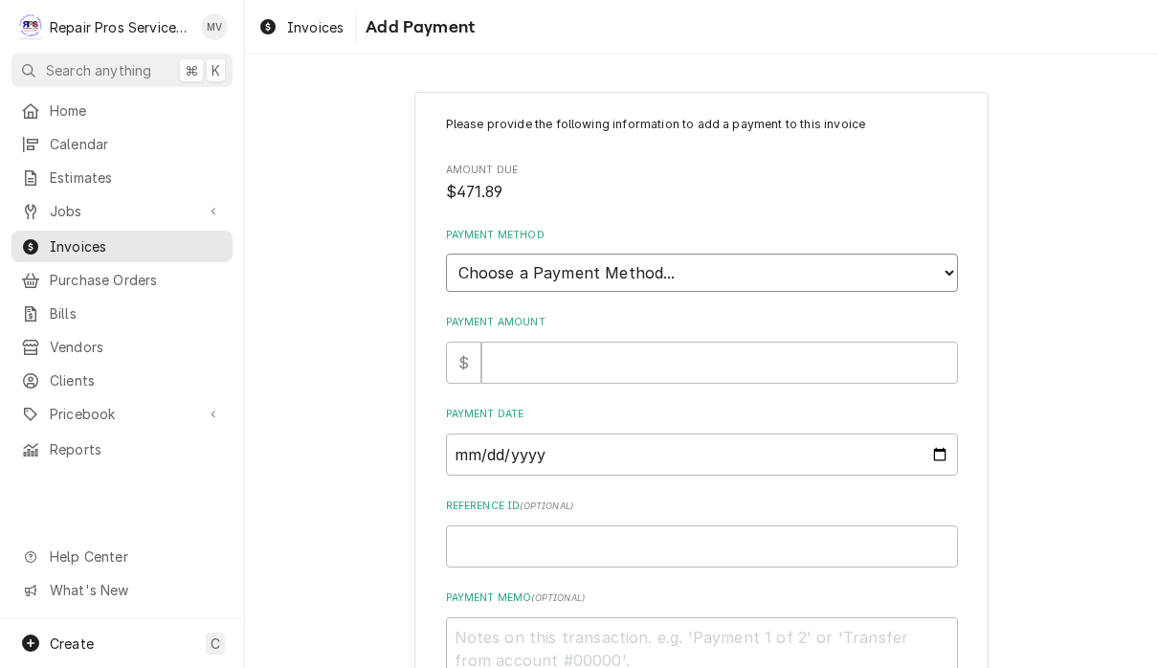
click at [588, 265] on select "Choose a Payment Method... Cash Check Credit/Debit Card ACH/eCheck Other" at bounding box center [702, 273] width 512 height 38
select select "2"
click at [566, 356] on input "Payment Amount" at bounding box center [719, 363] width 476 height 42
type textarea "x"
type input "4"
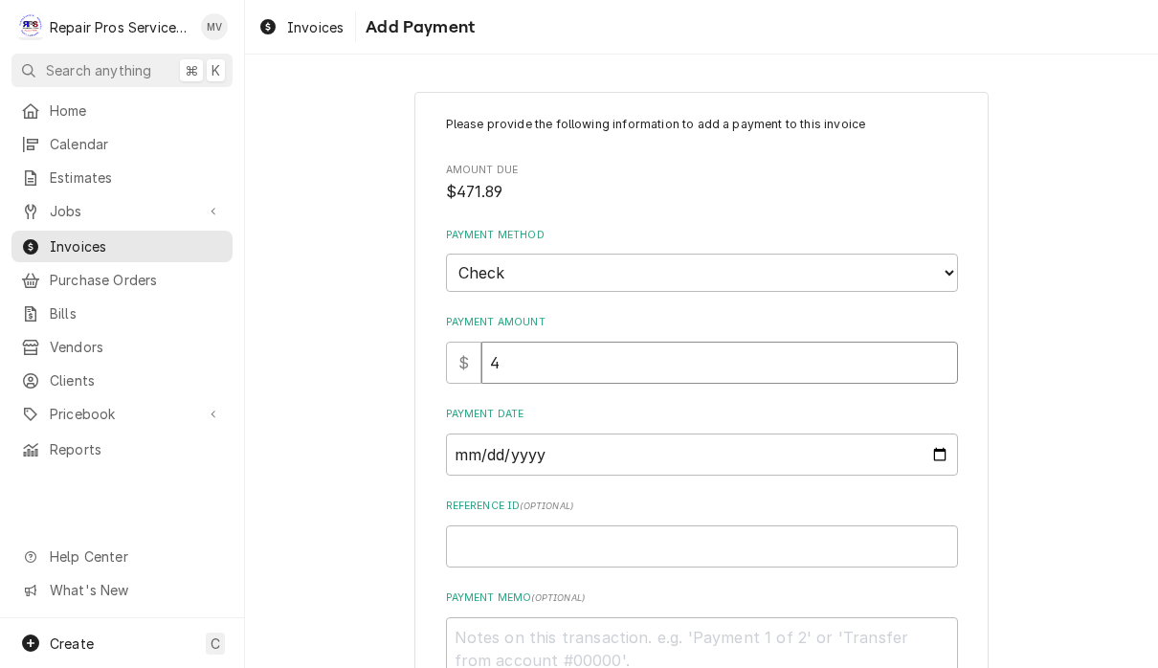
type textarea "x"
type input "47"
type textarea "x"
type input "471"
type textarea "x"
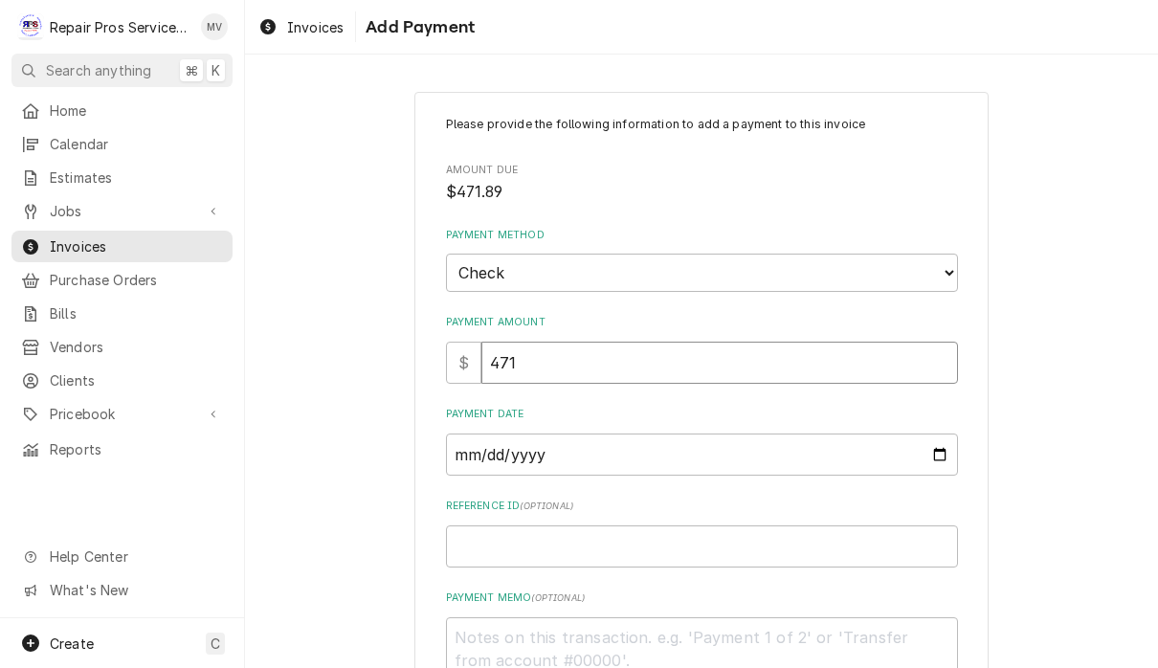
type input "471.8"
type textarea "x"
type input "471.89"
click at [617, 442] on input "Payment Date" at bounding box center [702, 454] width 512 height 42
type input "[DATE]"
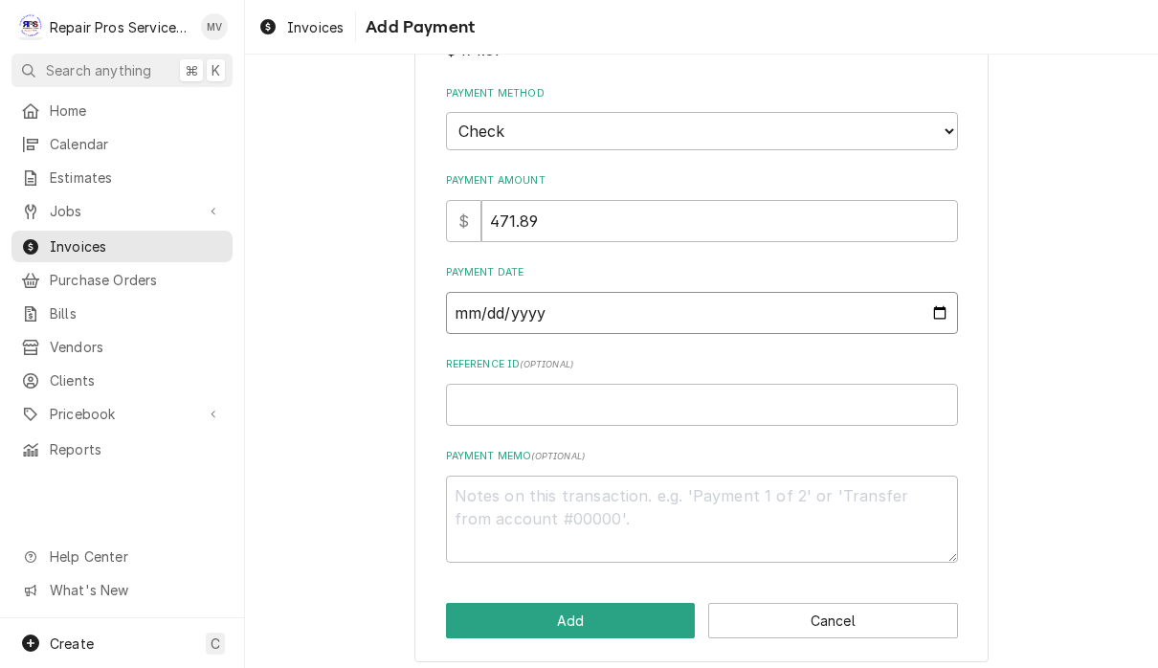
scroll to position [141, 0]
click at [589, 413] on input "Reference ID ( optional )" at bounding box center [702, 406] width 512 height 42
type textarea "x"
type input "9"
type textarea "x"
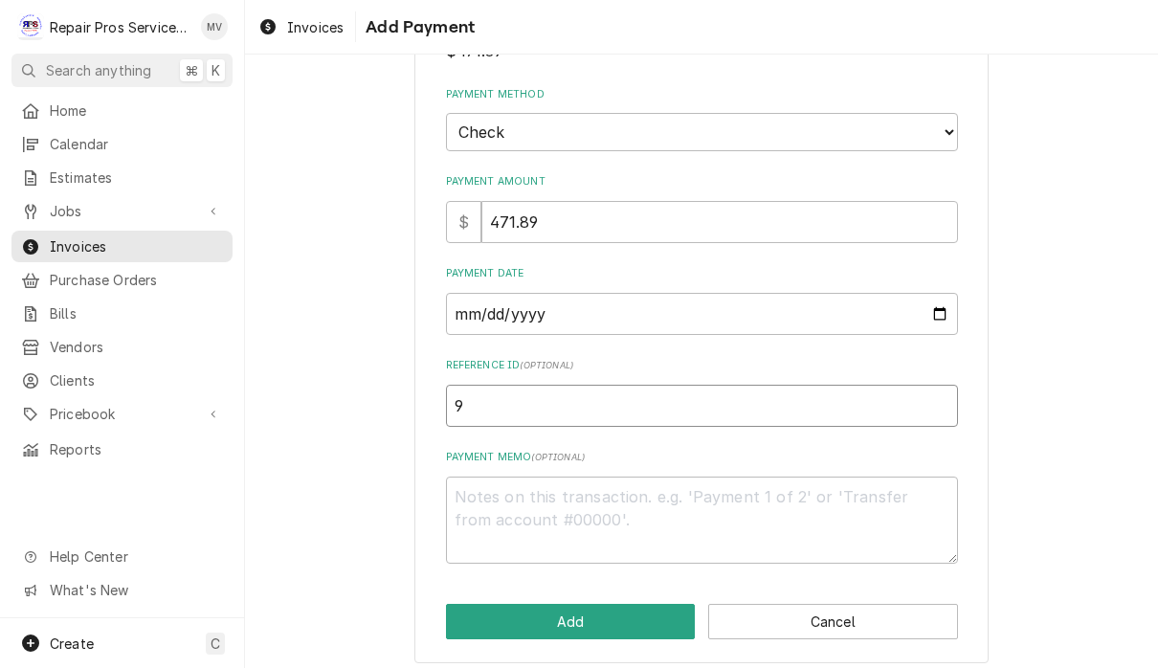
type input "99"
type textarea "x"
type input "990"
type textarea "x"
type input "9905"
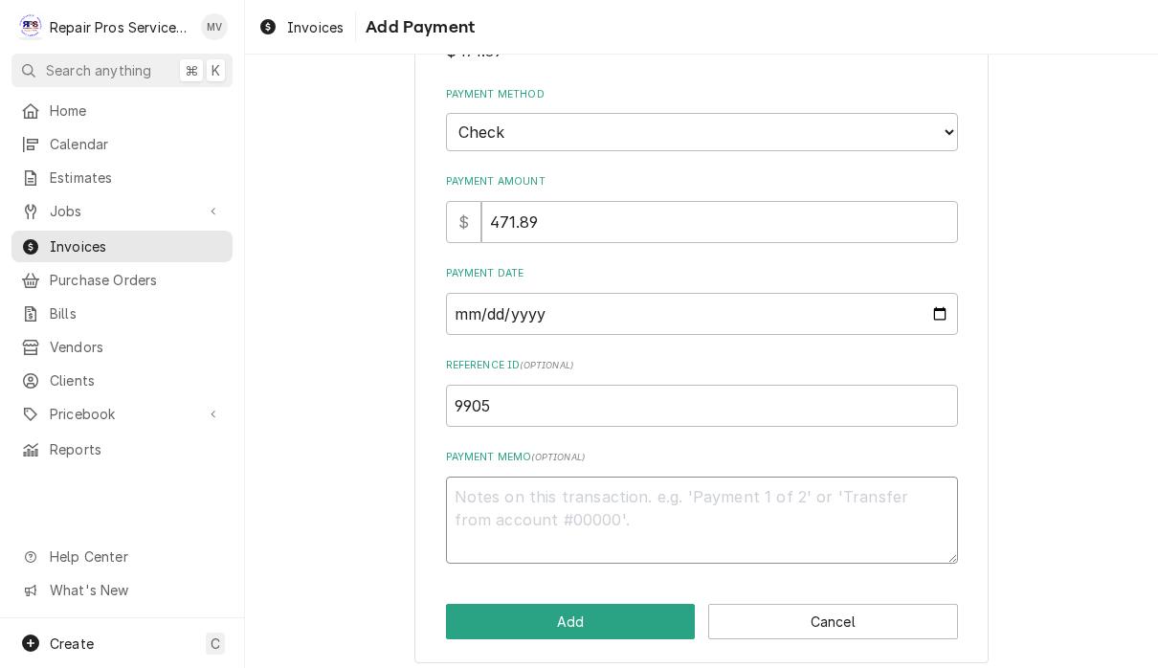
click at [569, 495] on textarea "Payment Memo ( optional )" at bounding box center [702, 519] width 512 height 87
type textarea "x"
type textarea "1"
type textarea "x"
type textarea "11"
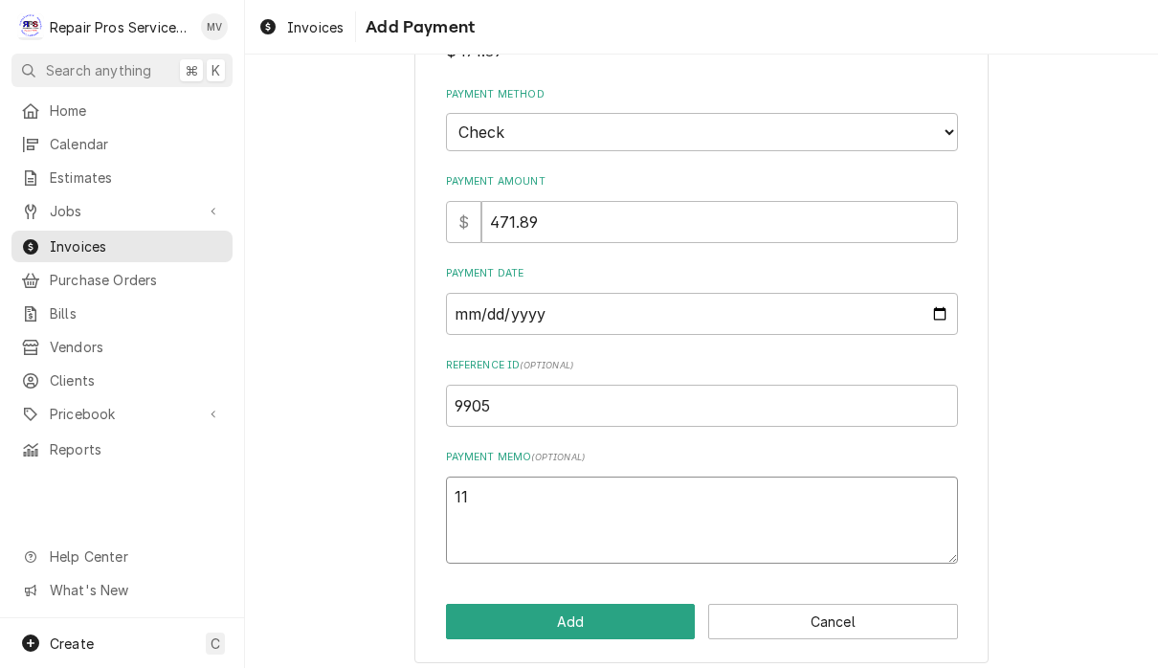
type textarea "x"
type textarea "110"
type textarea "x"
type textarea "1108"
type textarea "x"
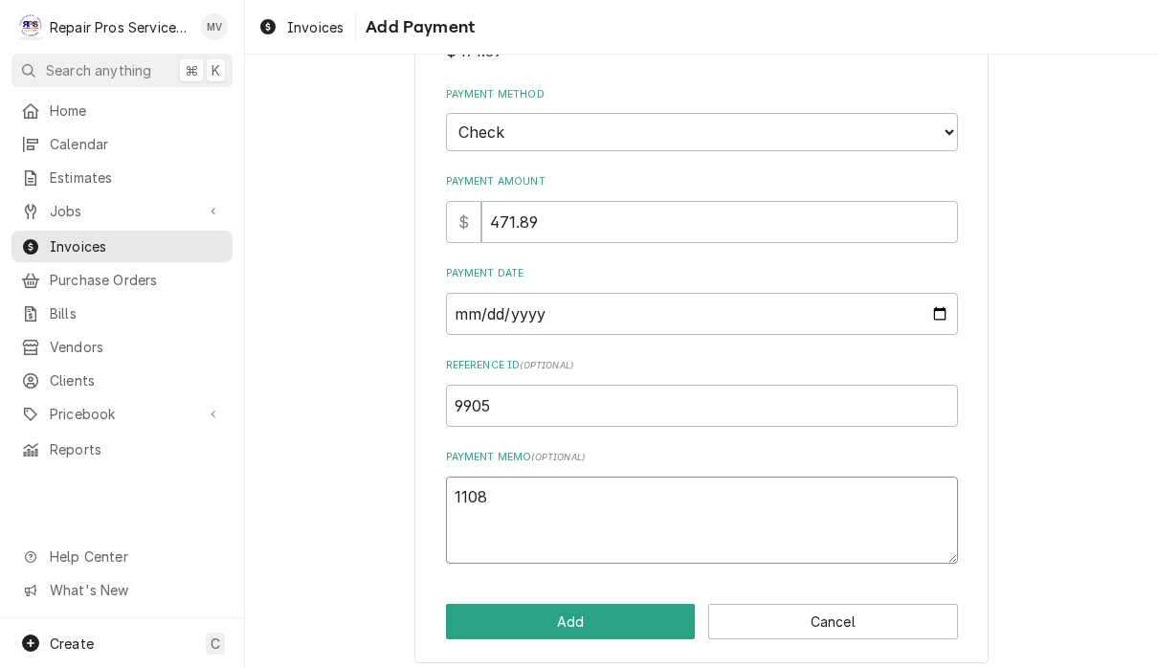
type textarea "11088"
type textarea "x"
type textarea "110889"
type textarea "x"
type textarea "11088"
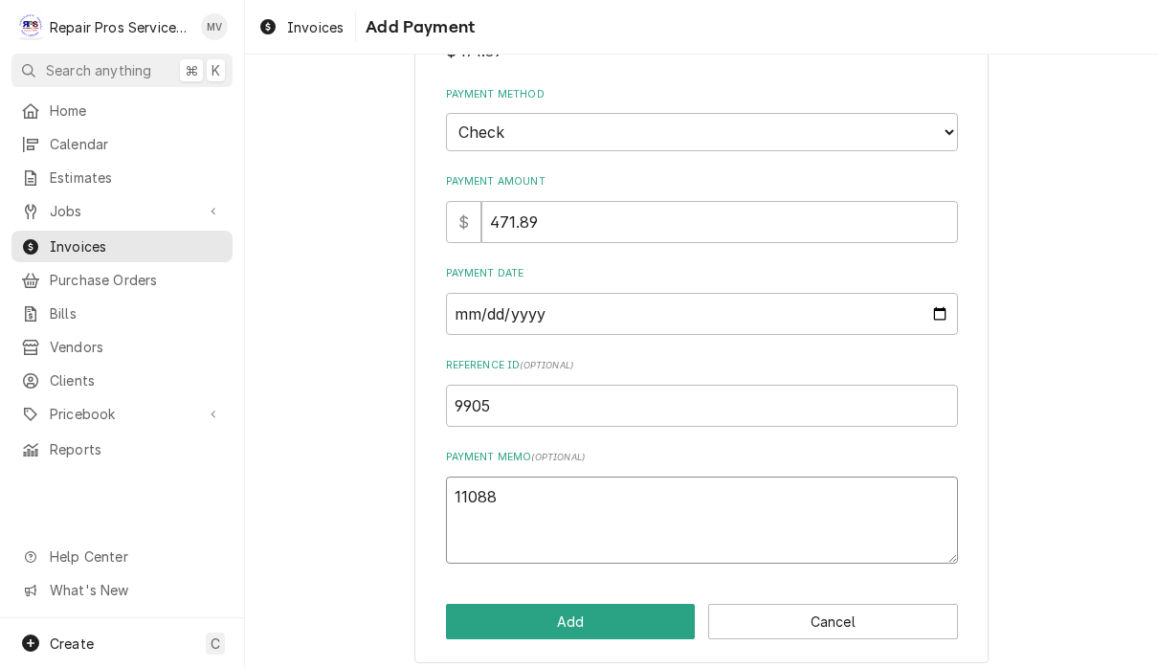
type textarea "x"
type textarea "1108"
type textarea "x"
type textarea "11089"
type textarea "x"
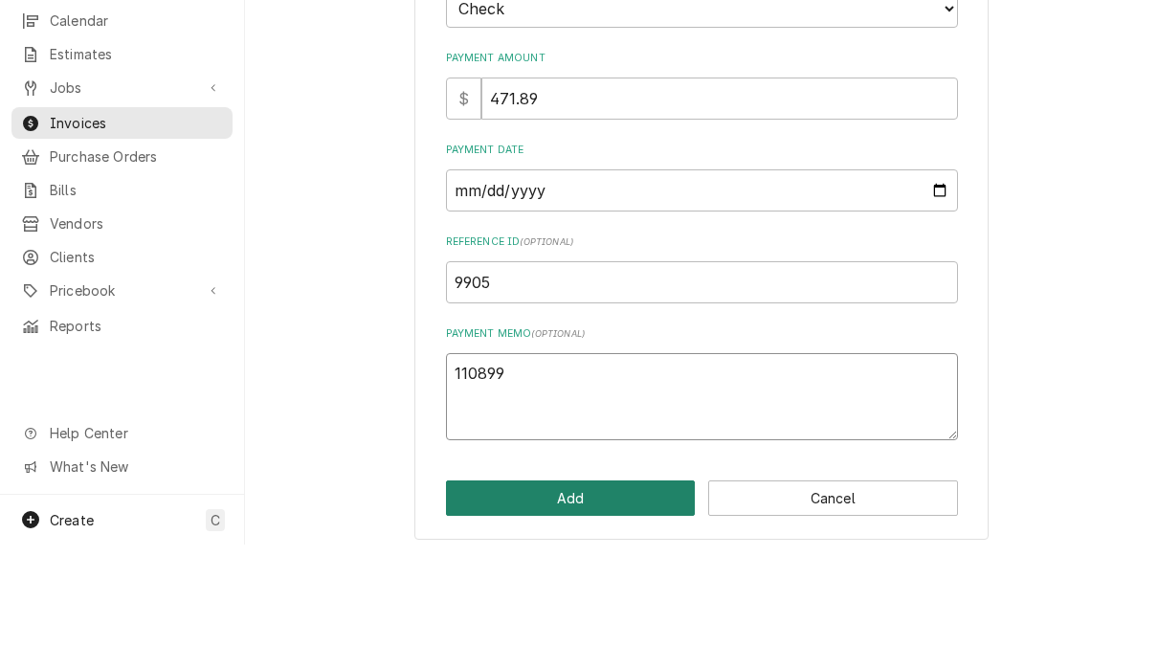
type textarea "110899"
click at [611, 604] on button "Add" at bounding box center [571, 621] width 250 height 35
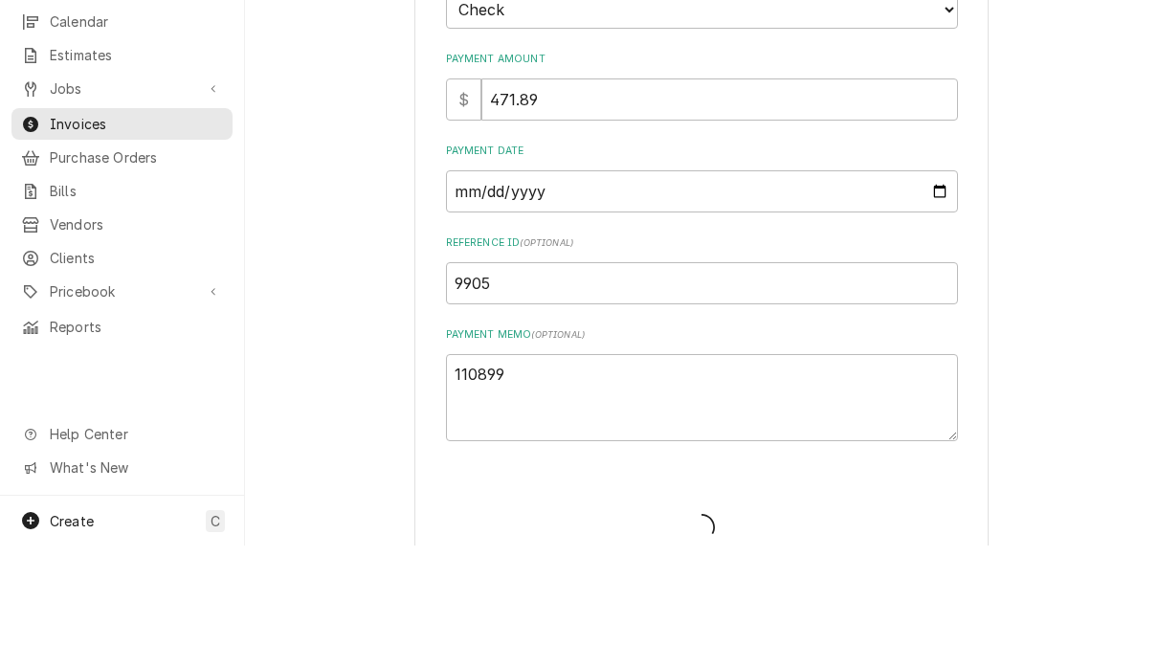
type textarea "x"
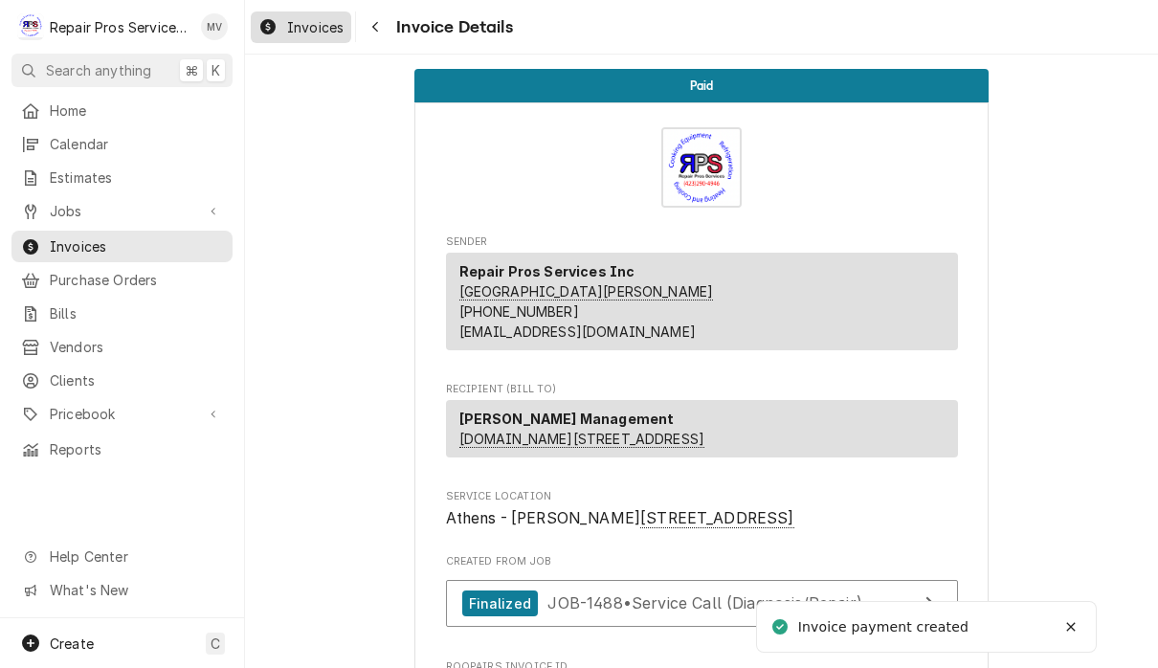
click at [324, 30] on span "Invoices" at bounding box center [315, 27] width 56 height 20
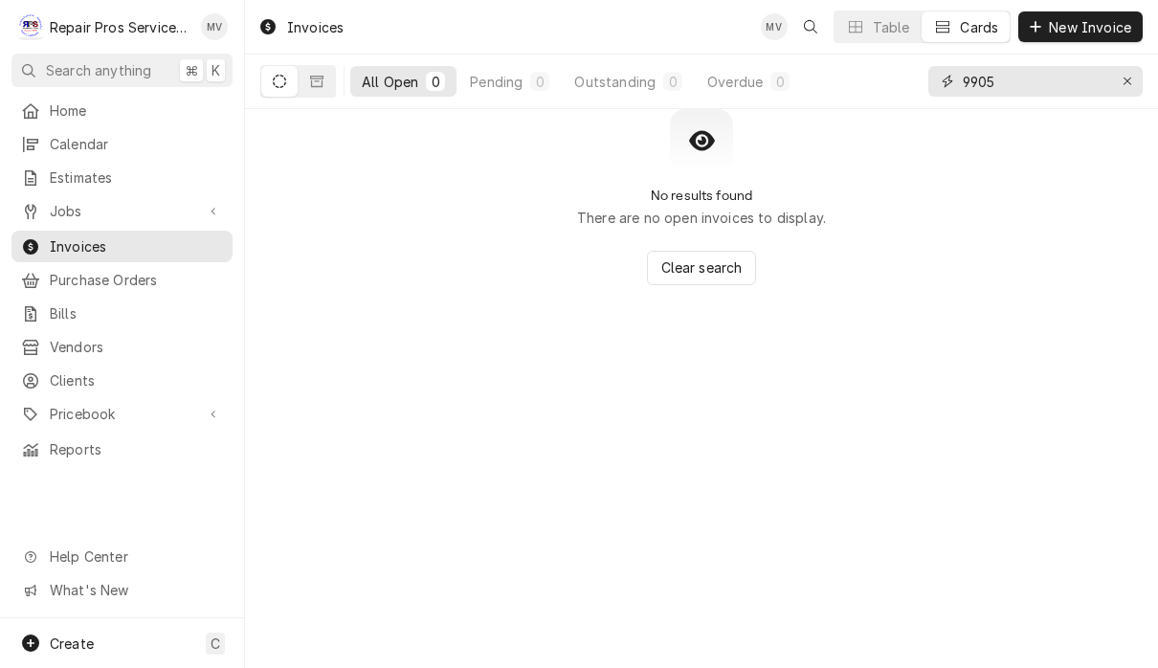
click at [1043, 76] on input "9905" at bounding box center [1034, 81] width 144 height 31
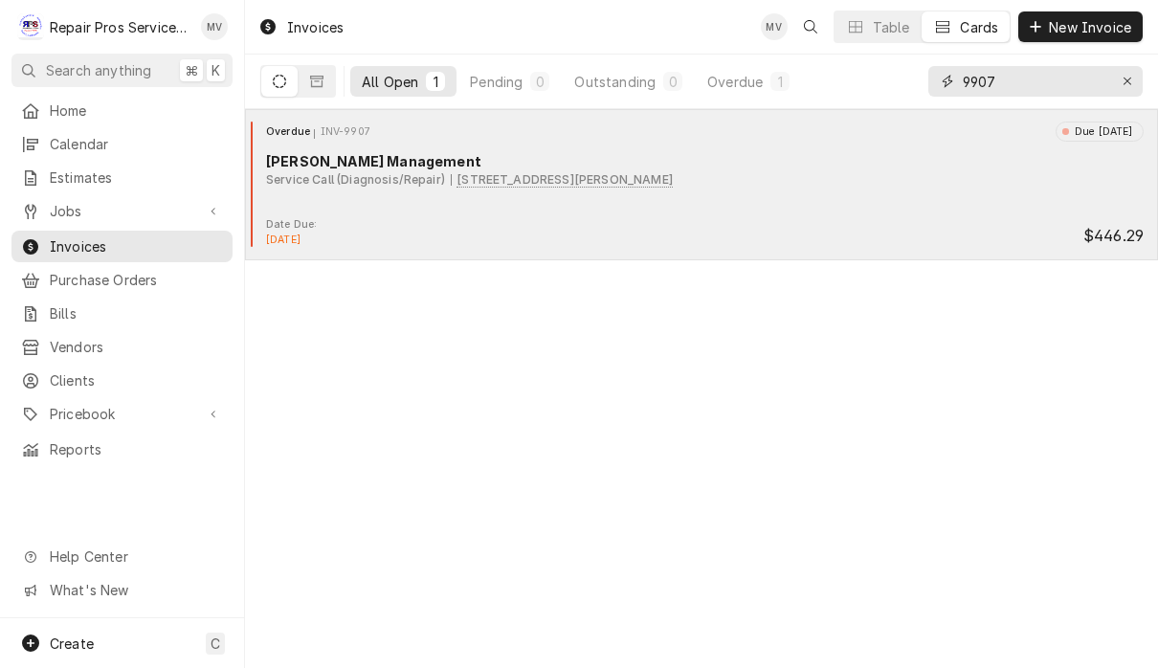
type input "9907"
click at [461, 204] on div "Overdue INV-9907 Due [DATE] [PERSON_NAME] Management Service Call (Diagnosis/Re…" at bounding box center [701, 170] width 897 height 96
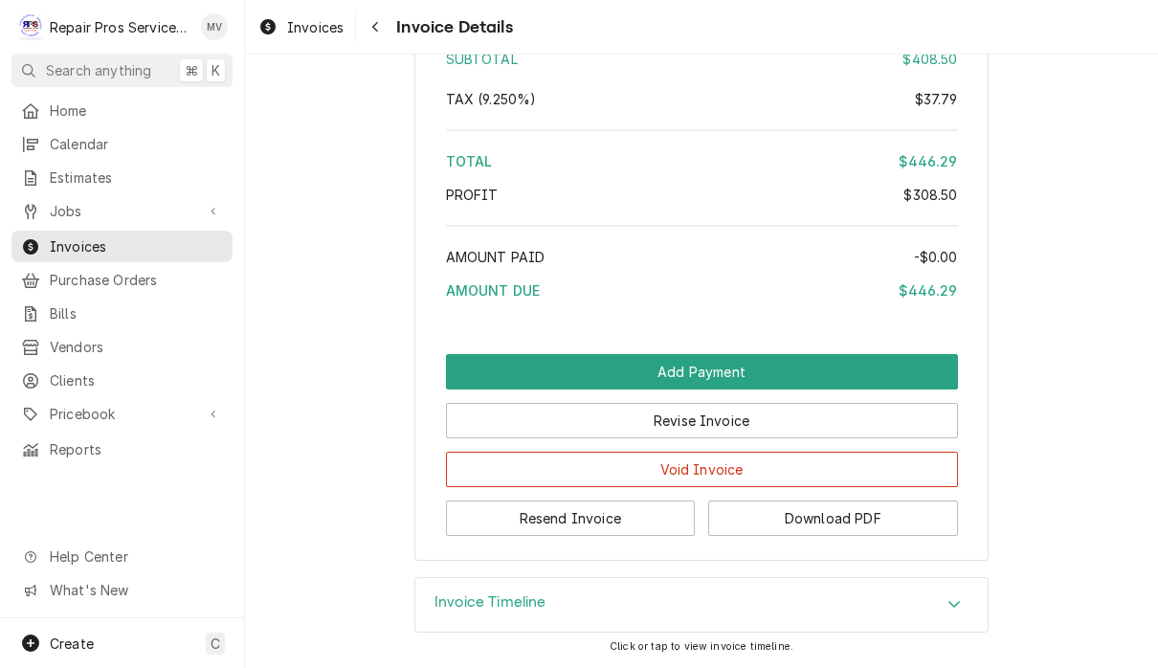
scroll to position [3457, 0]
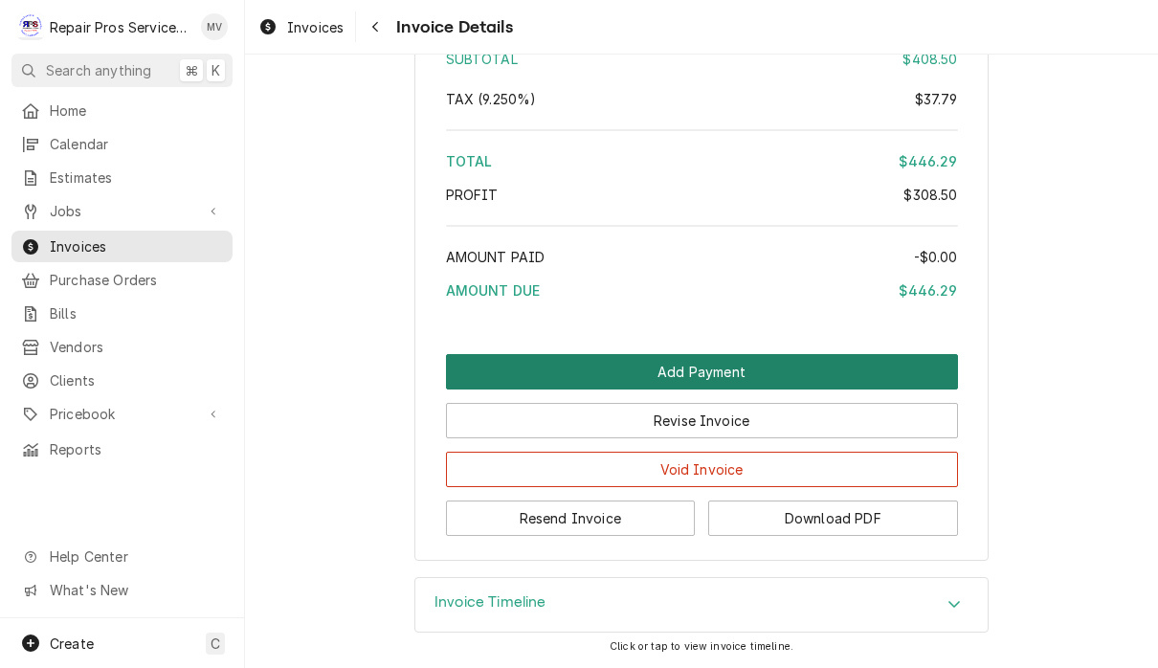
click at [739, 369] on button "Add Payment" at bounding box center [702, 371] width 512 height 35
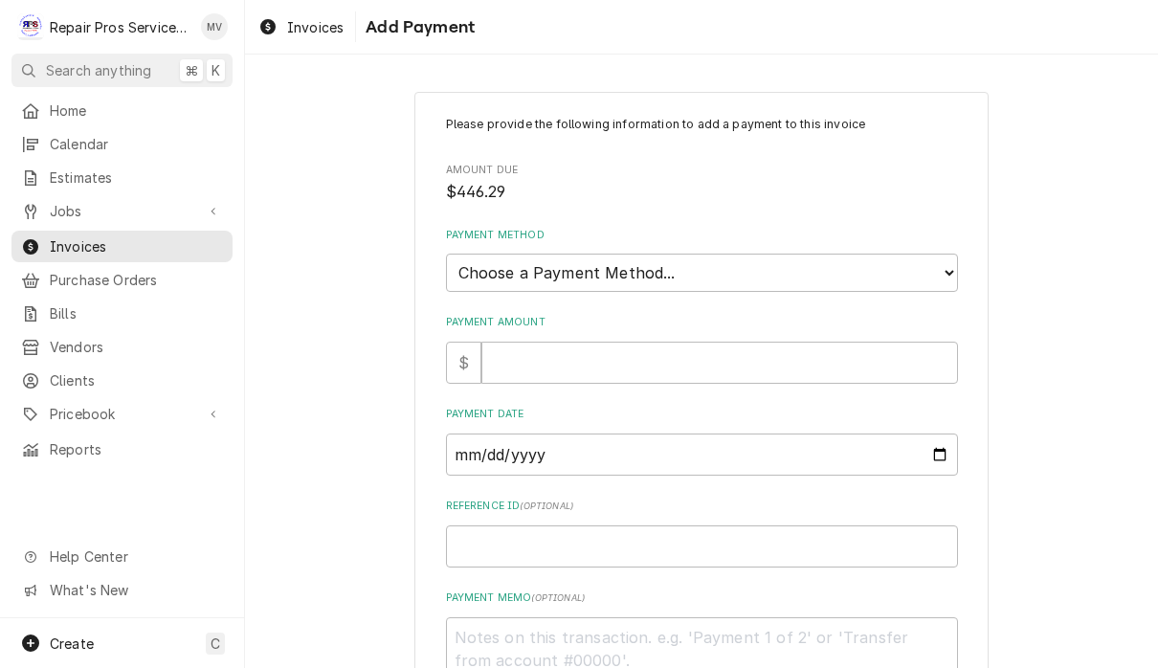
click at [625, 254] on select "Choose a Payment Method... Cash Check Credit/Debit Card ACH/eCheck Other" at bounding box center [702, 273] width 512 height 38
select select "2"
click at [593, 359] on input "Payment Amount" at bounding box center [719, 363] width 476 height 42
type textarea "x"
type input "4"
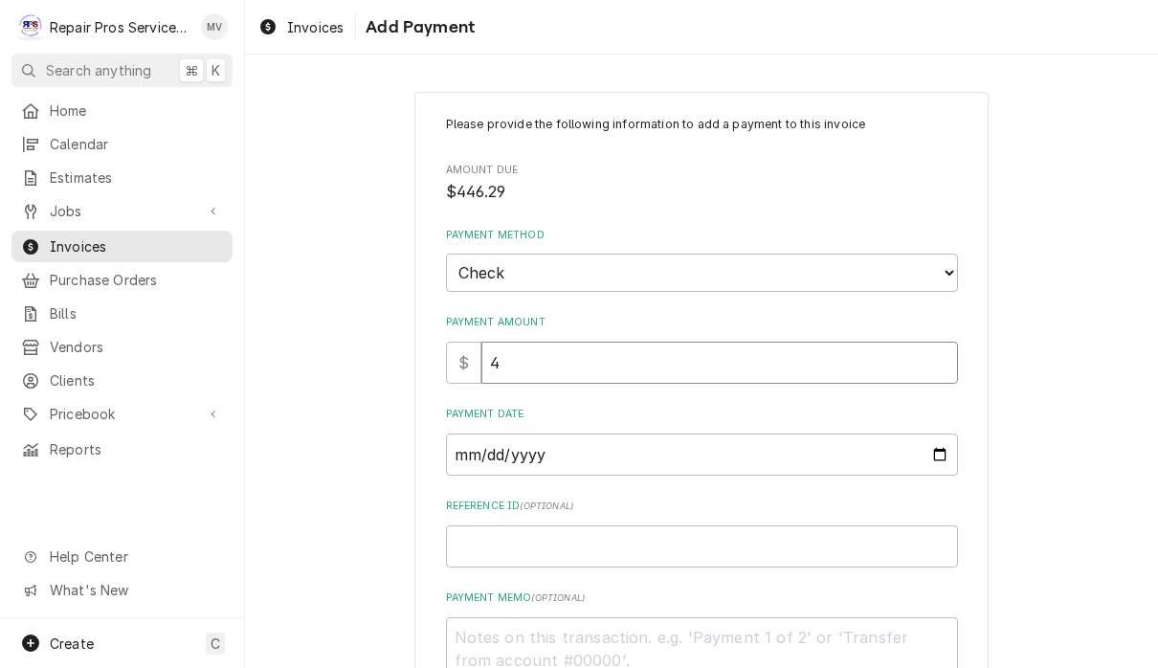
type textarea "x"
type input "44"
type textarea "x"
type input "446"
type textarea "x"
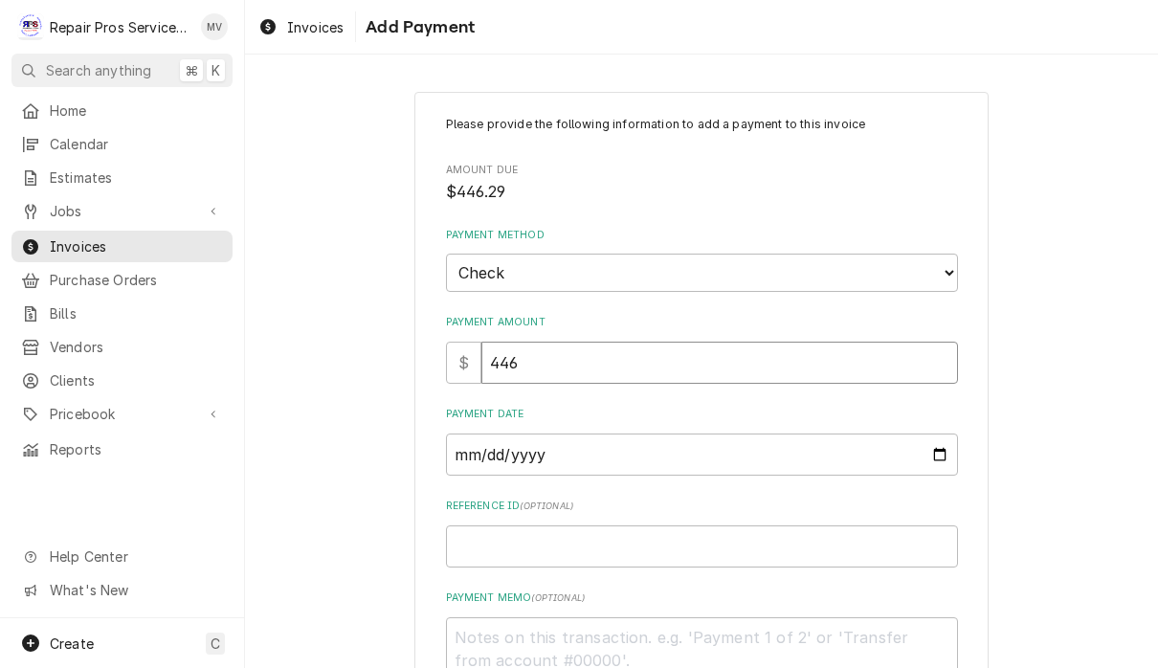
type input "446.2"
type textarea "x"
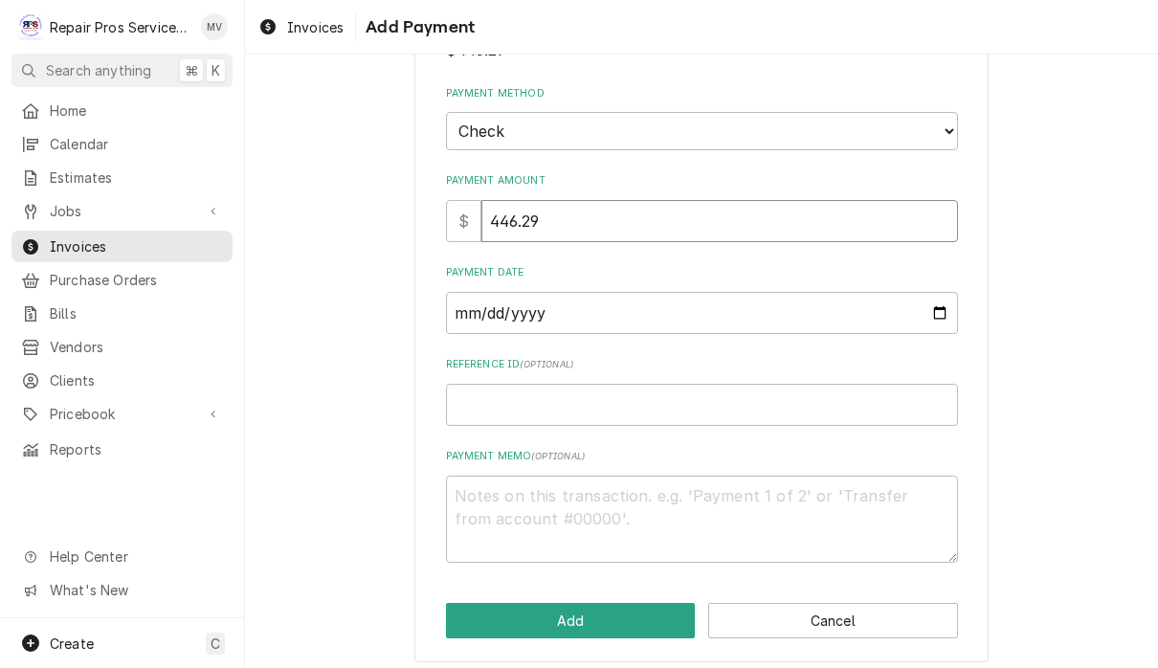
scroll to position [141, 0]
type input "446.29"
click at [581, 302] on input "Payment Date" at bounding box center [702, 314] width 512 height 42
type input "2025-09-05"
click at [695, 396] on input "Reference ID ( optional )" at bounding box center [702, 406] width 512 height 42
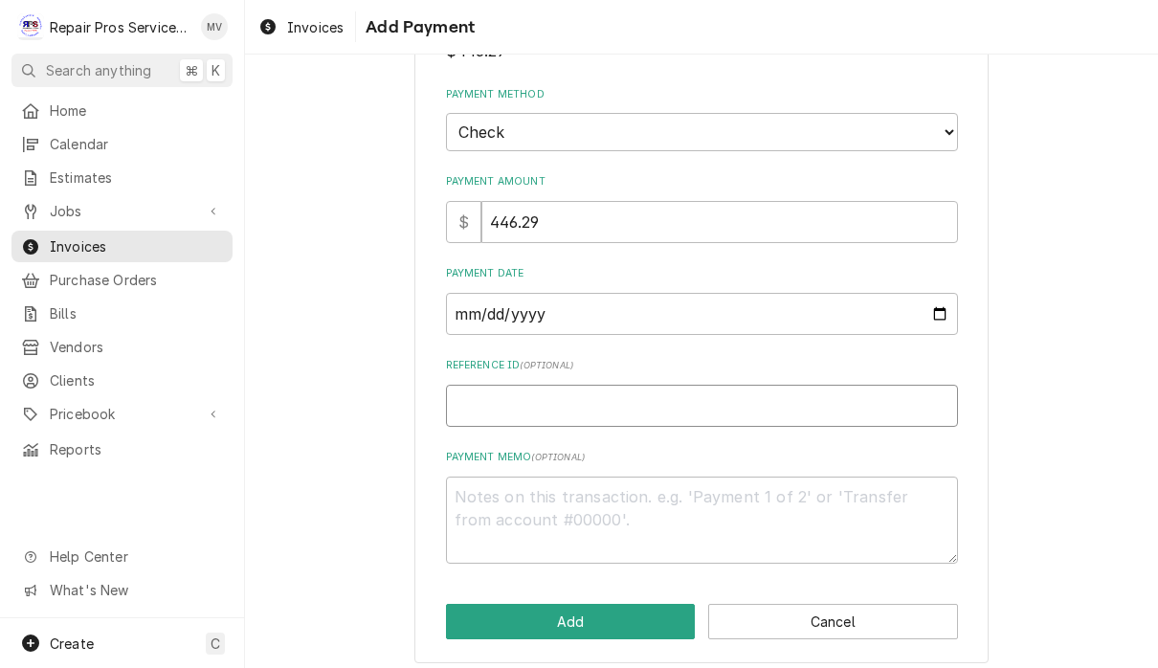
type textarea "x"
type input "9"
type textarea "x"
type input "99"
type textarea "x"
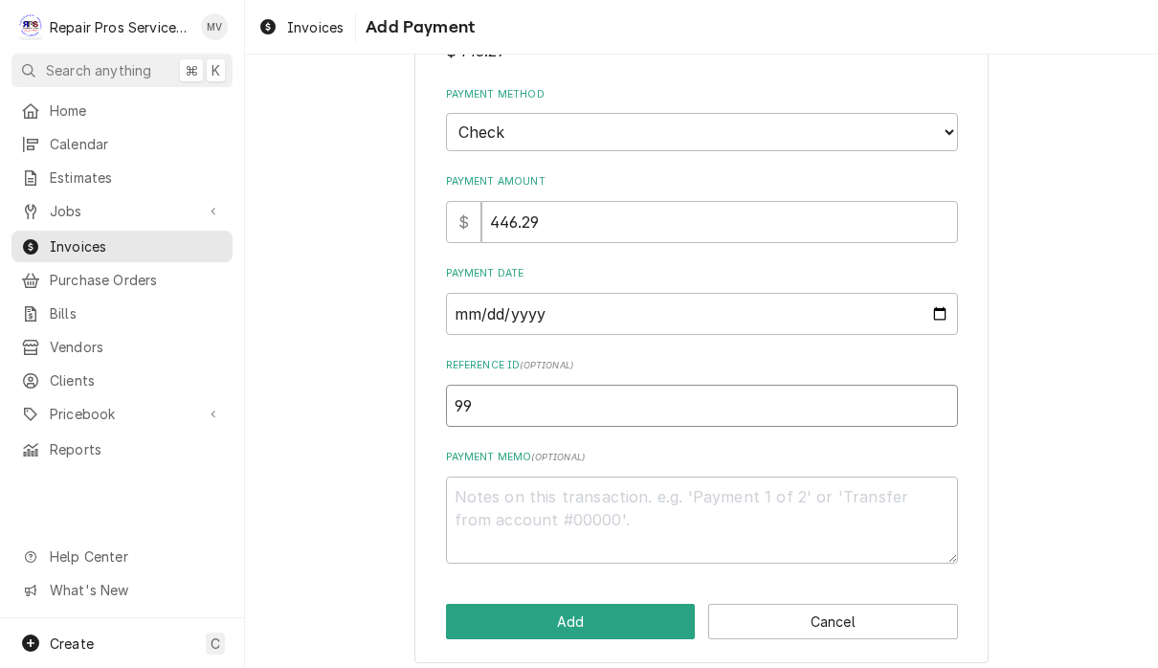
type input "990"
type textarea "x"
type input "9907"
click at [564, 501] on textarea "Payment Memo ( optional )" at bounding box center [702, 519] width 512 height 87
type textarea "x"
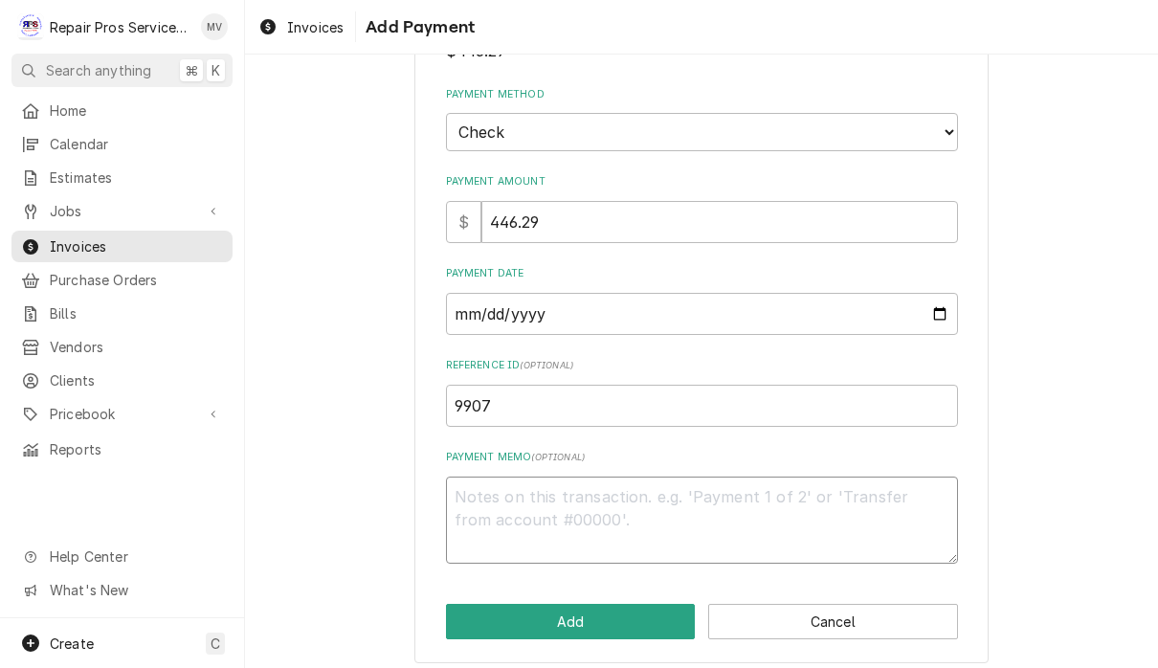
type textarea "1"
type textarea "x"
type textarea "11"
type textarea "x"
type textarea "110"
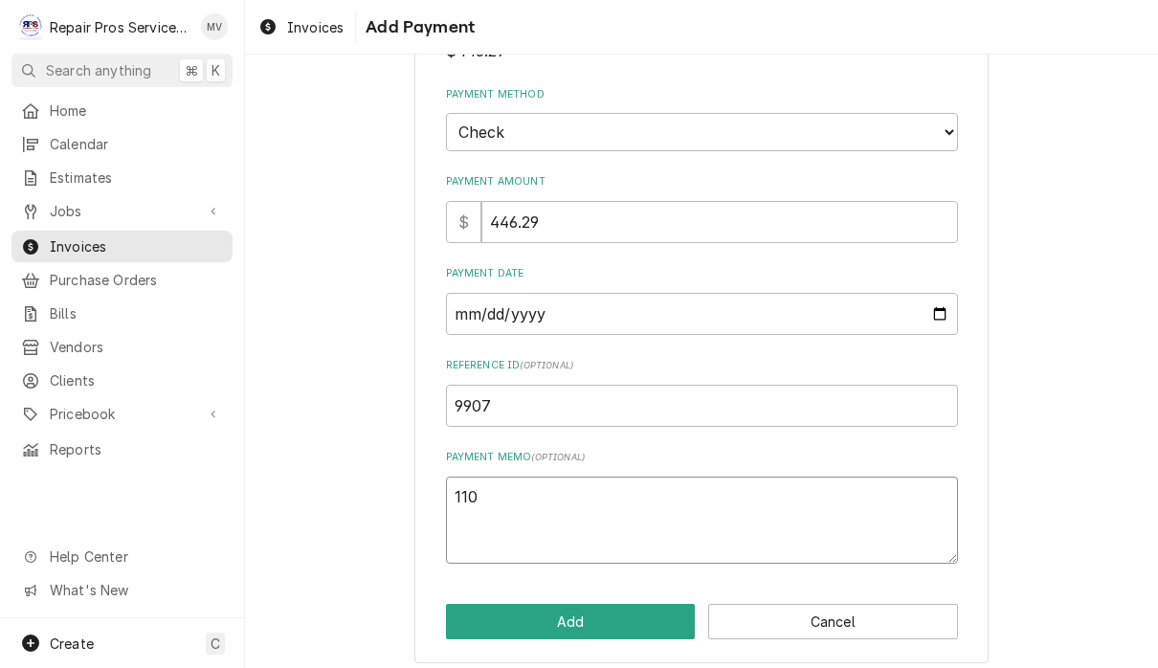
type textarea "x"
type textarea "1108"
type textarea "x"
type textarea "11089"
type textarea "x"
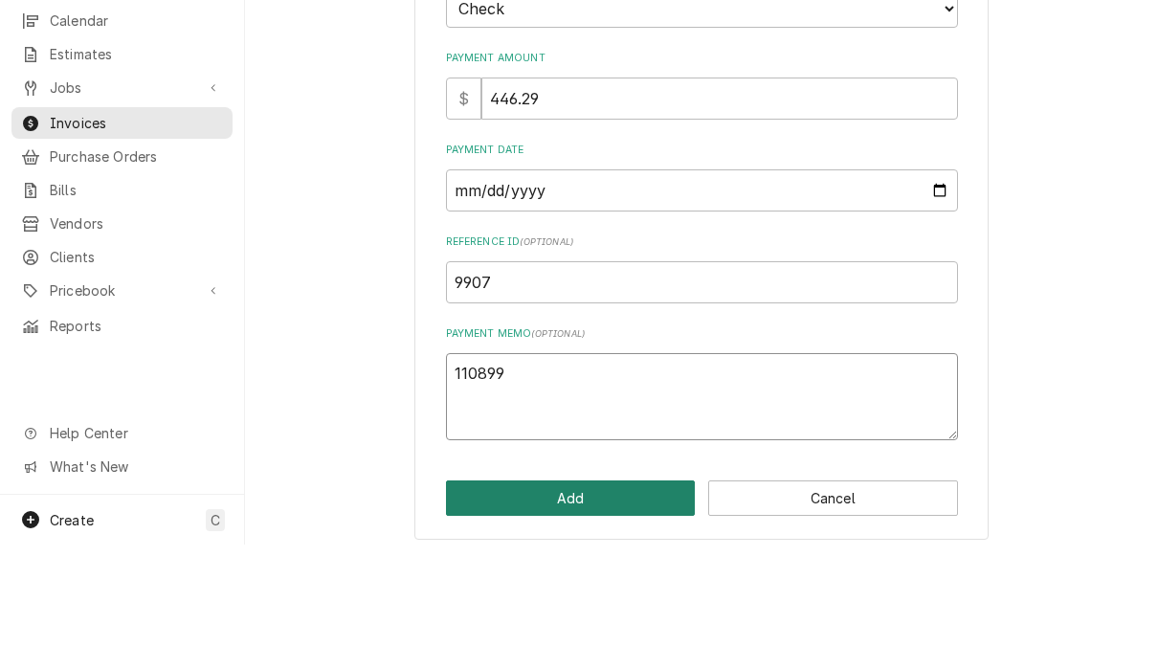
type textarea "110899"
click at [604, 604] on button "Add" at bounding box center [571, 621] width 250 height 35
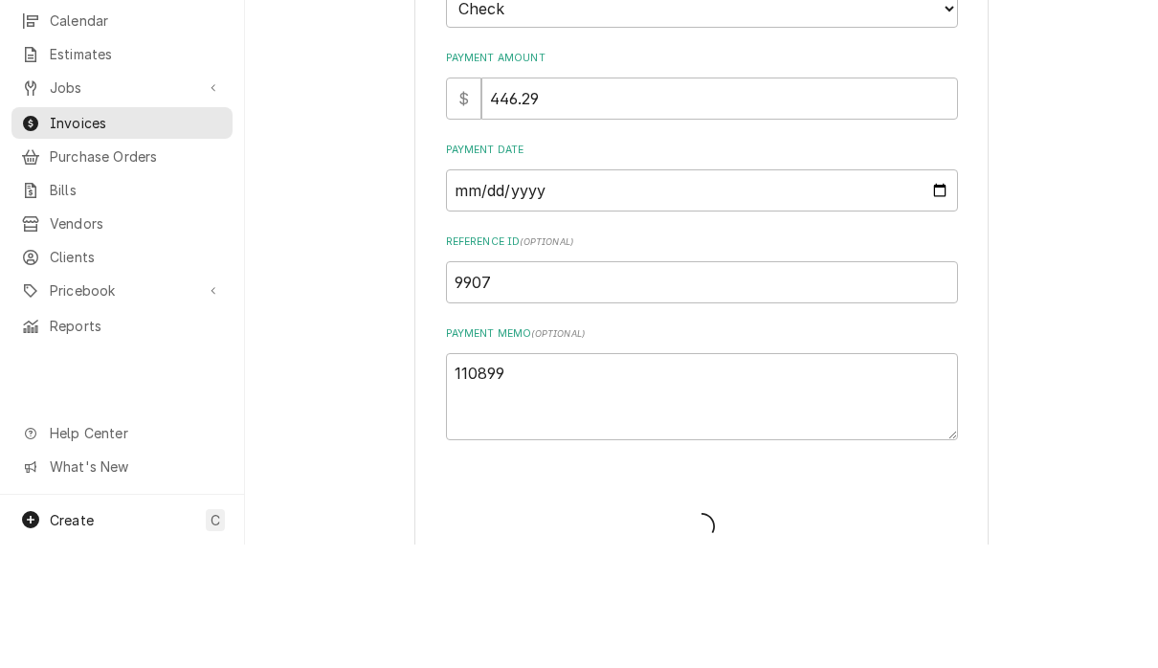
scroll to position [1, 0]
type textarea "x"
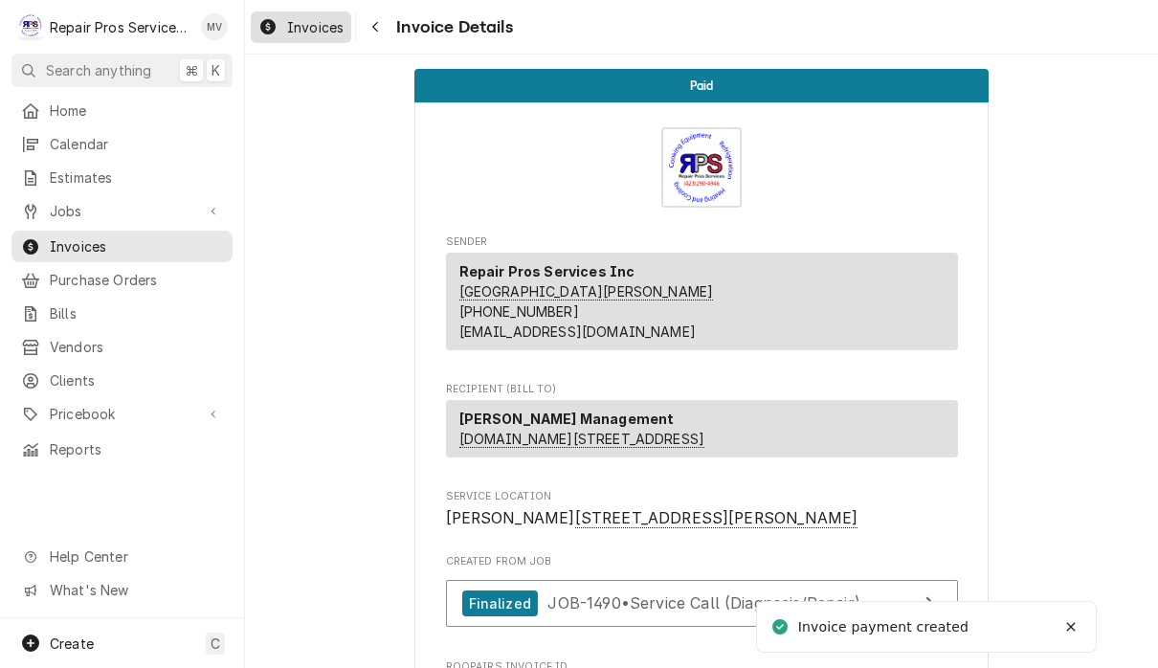
click at [321, 21] on span "Invoices" at bounding box center [315, 27] width 56 height 20
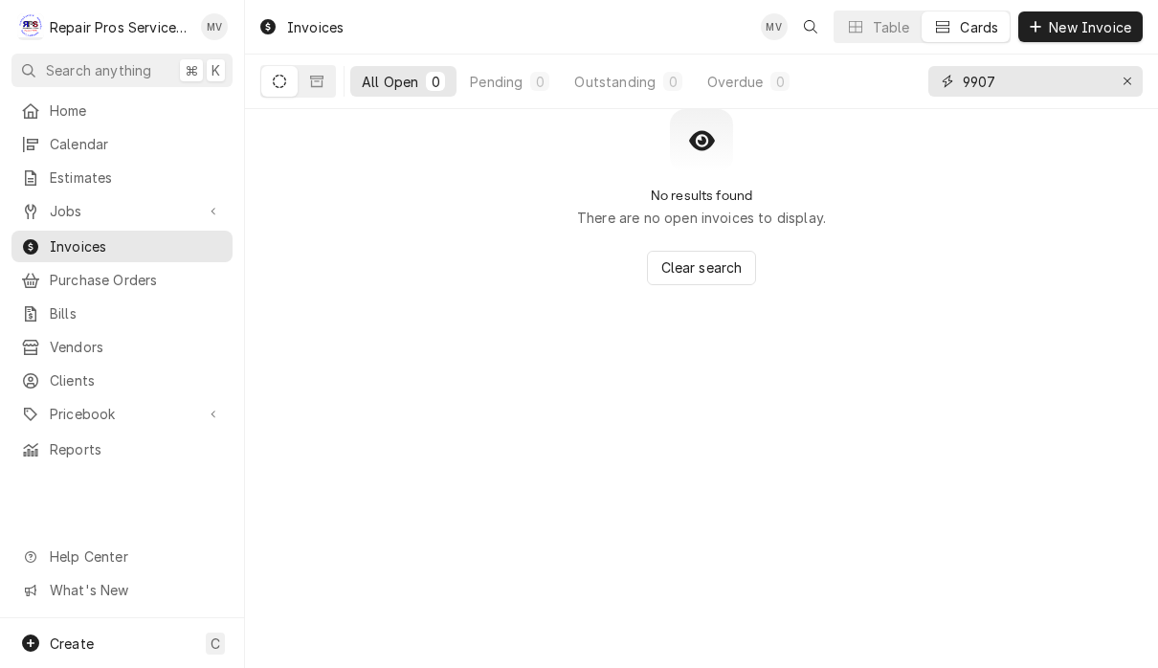
click at [1042, 71] on input "9907" at bounding box center [1034, 81] width 144 height 31
click at [1046, 85] on input "9907" at bounding box center [1034, 81] width 144 height 31
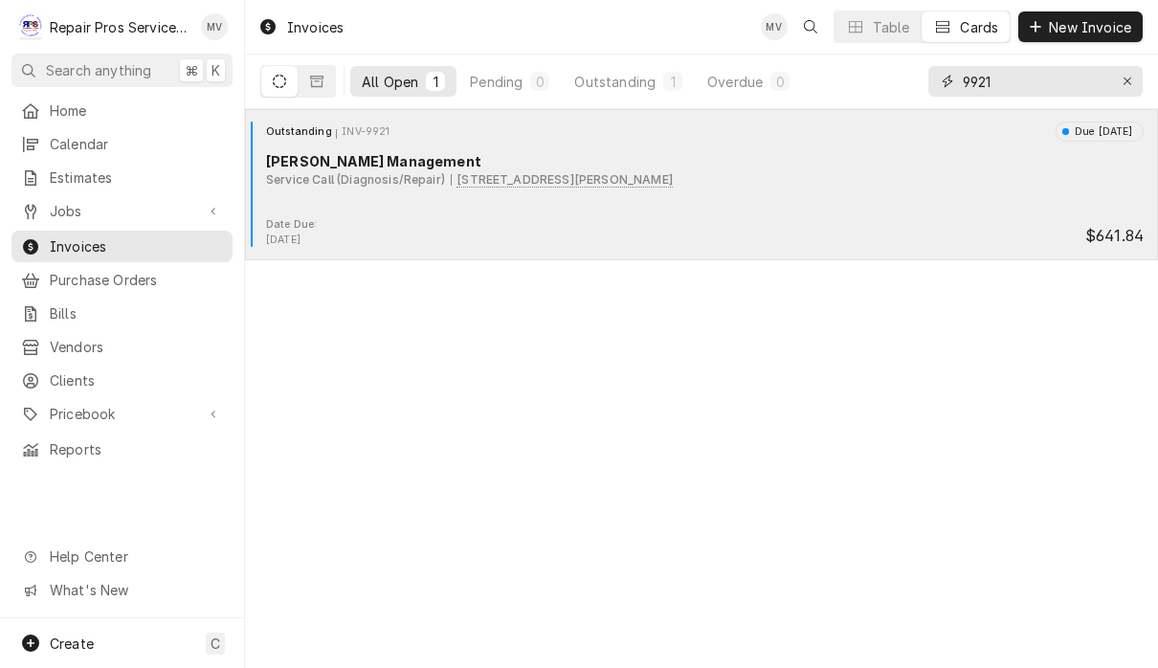
type input "9921"
click at [511, 213] on div "Outstanding INV-9921 Due in 2 days Smith Management Service Call (Diagnosis/Rep…" at bounding box center [701, 170] width 897 height 96
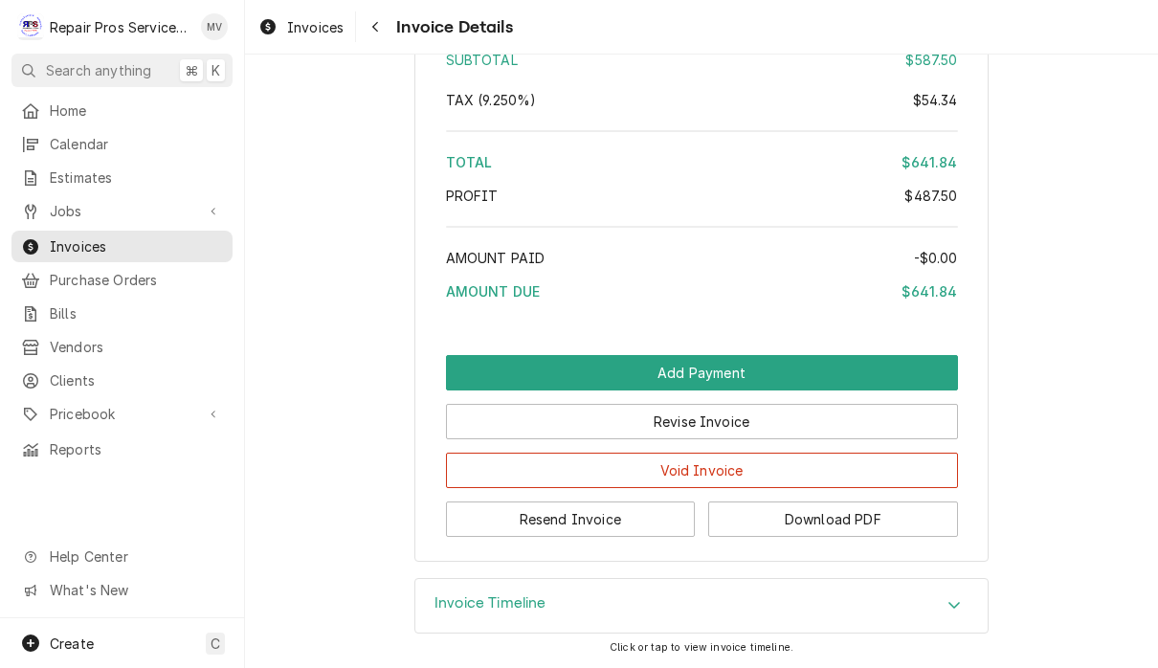
scroll to position [3741, 0]
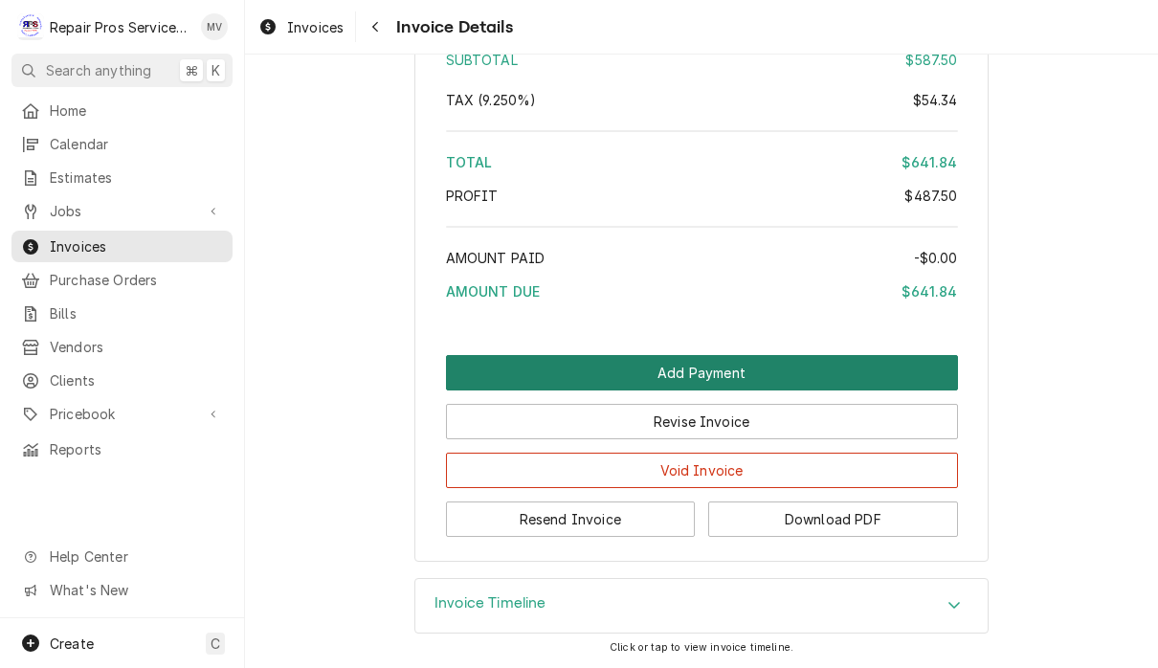
click at [734, 371] on button "Add Payment" at bounding box center [702, 372] width 512 height 35
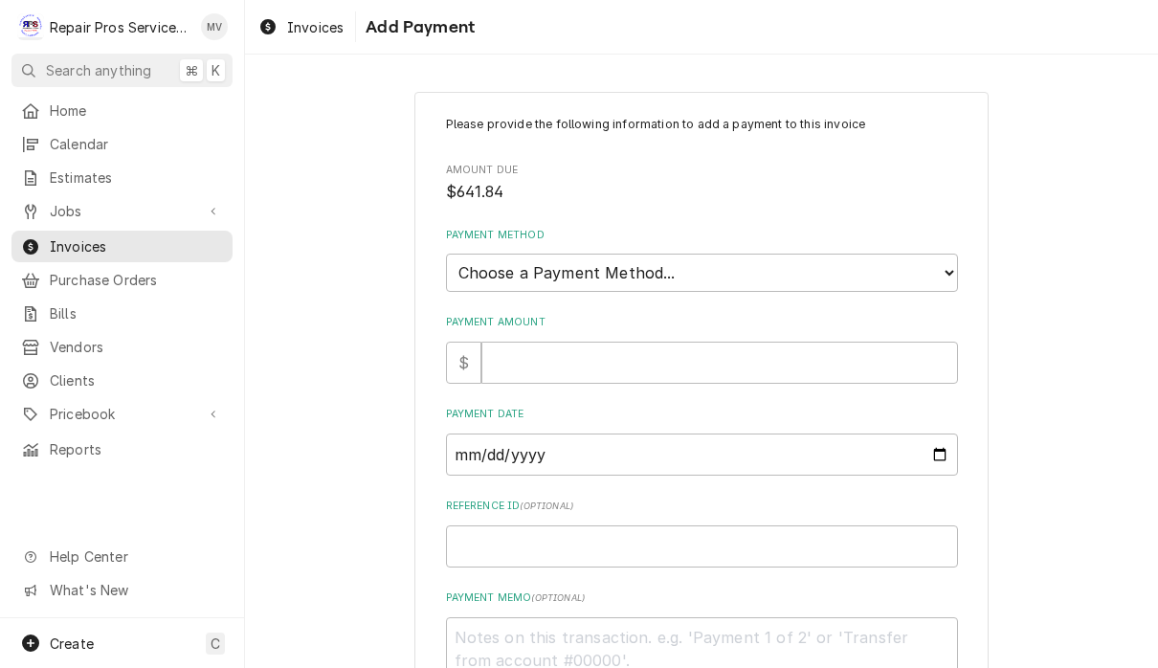
click at [656, 262] on select "Choose a Payment Method... Cash Check Credit/Debit Card ACH/eCheck Other" at bounding box center [702, 273] width 512 height 38
select select "2"
click at [576, 357] on input "Payment Amount" at bounding box center [719, 363] width 476 height 42
type textarea "x"
type input "6"
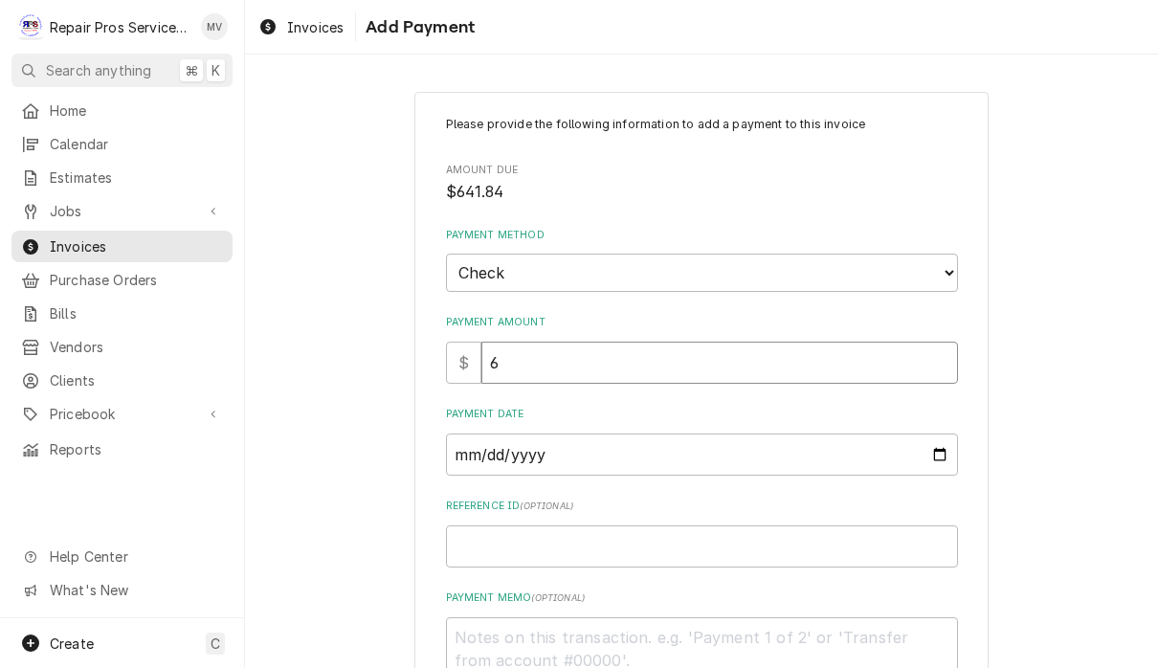
type textarea "x"
type input "64"
type textarea "x"
type input "641"
type textarea "x"
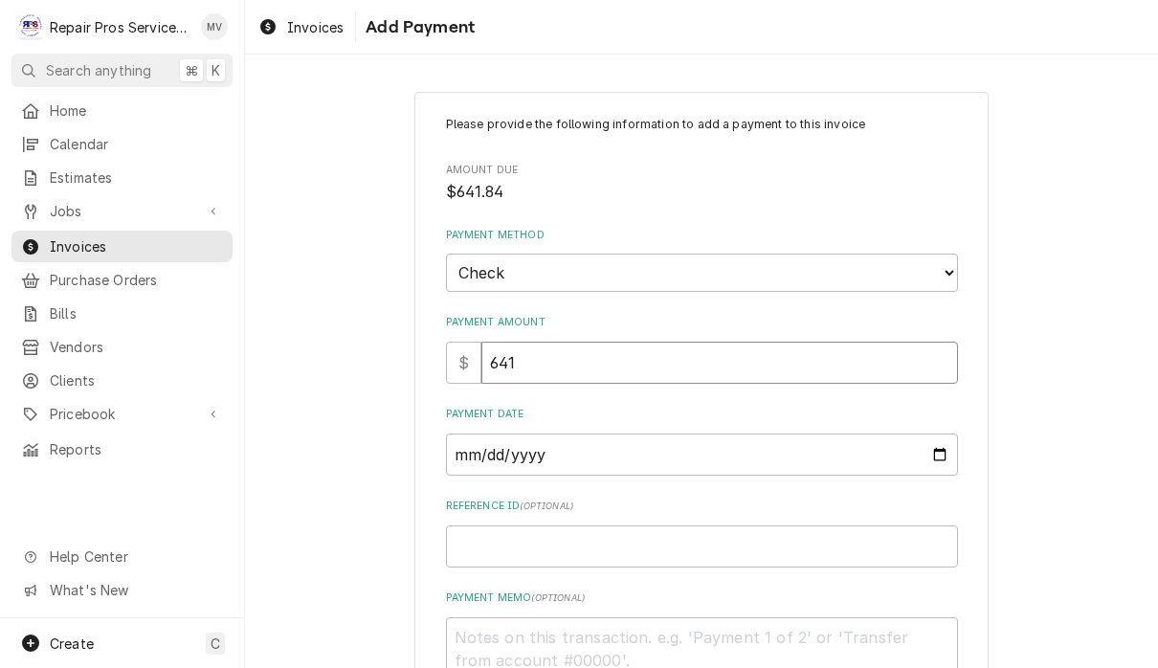
type input "641.8"
type textarea "x"
type input "641.84"
click at [585, 455] on input "Payment Date" at bounding box center [702, 454] width 512 height 42
type input "2025-09-05"
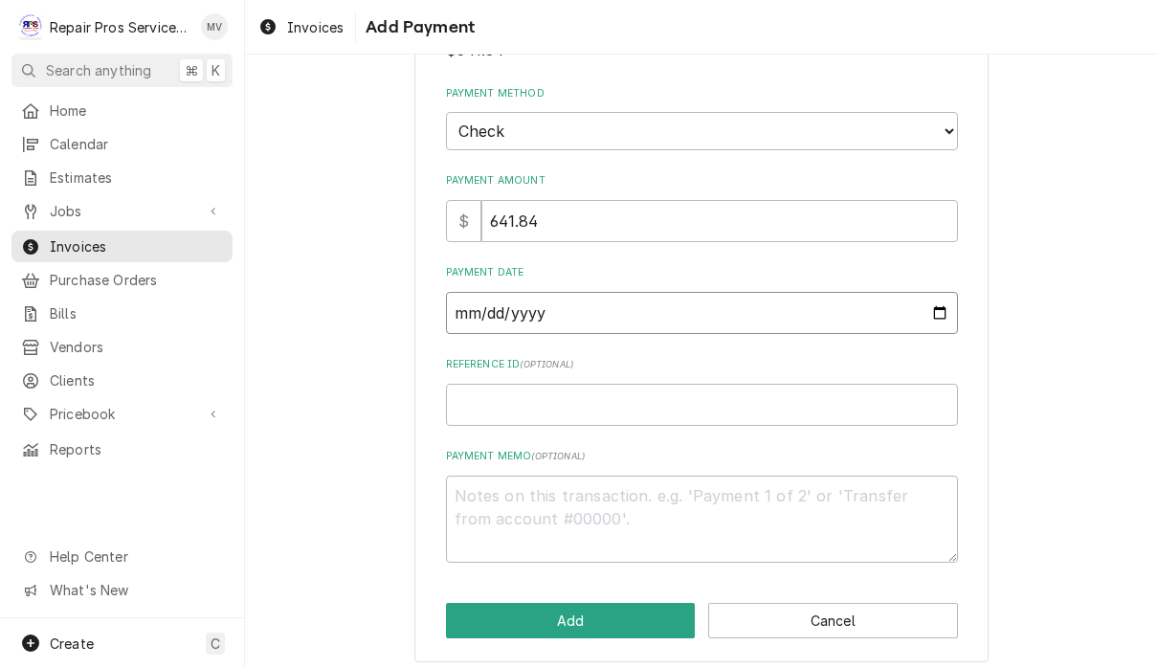
scroll to position [141, 0]
click at [727, 400] on input "Reference ID ( optional )" at bounding box center [702, 406] width 512 height 42
type textarea "x"
type input "9"
type textarea "x"
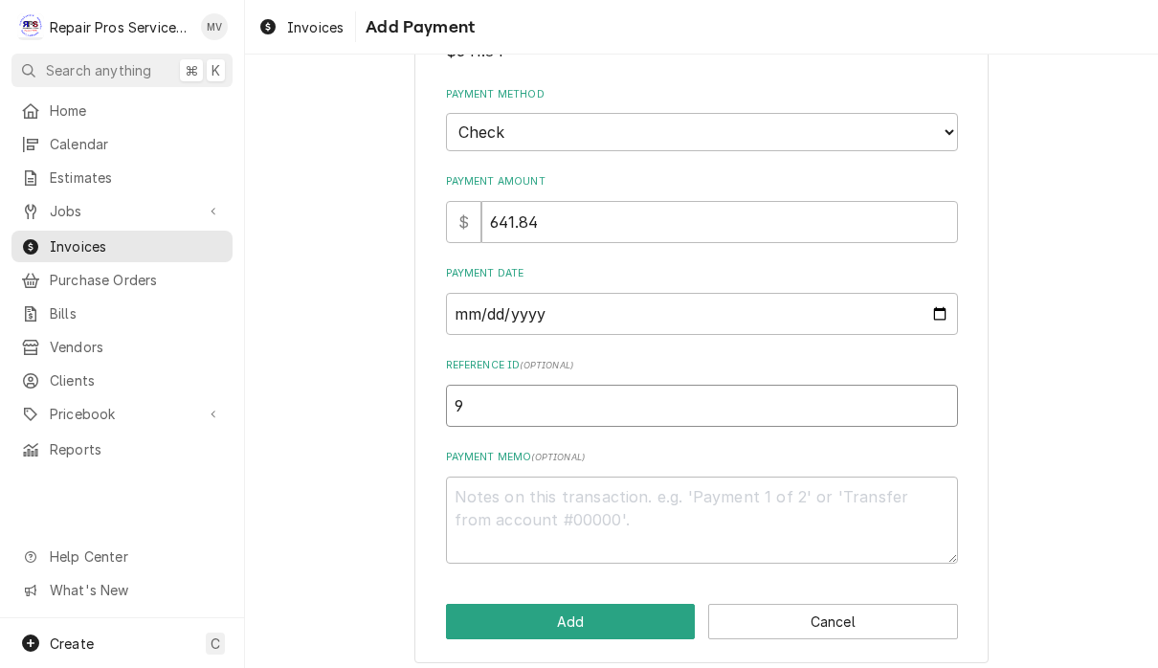
type input "99"
type textarea "x"
type input "992"
type textarea "x"
type input "9921"
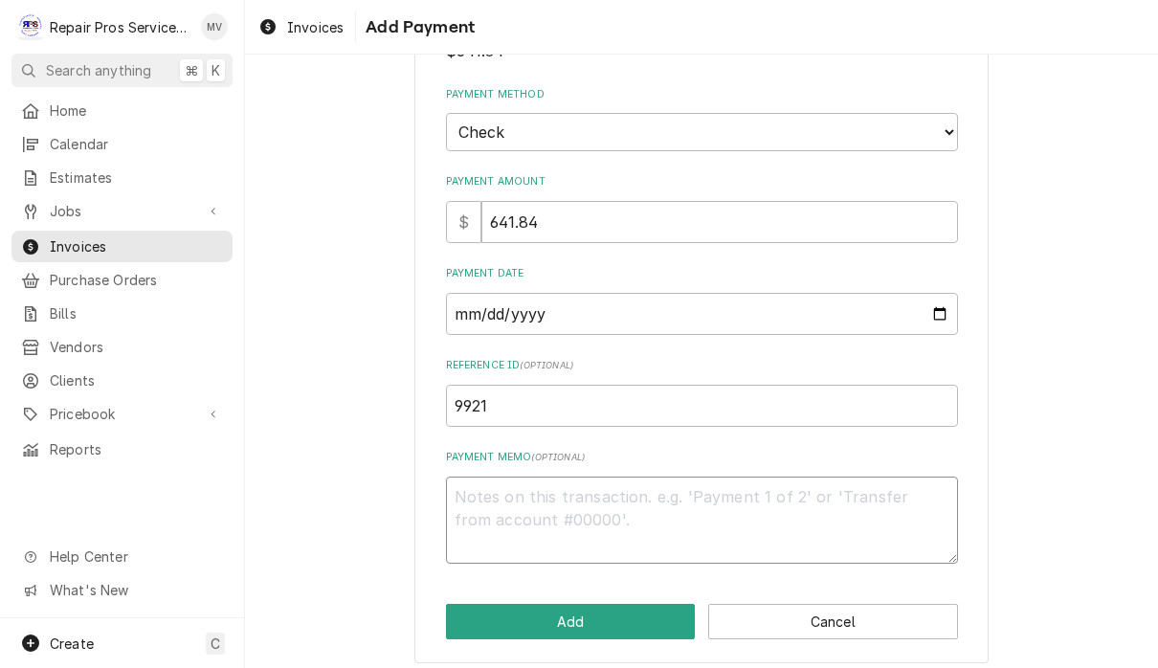
click at [540, 486] on textarea "Payment Memo ( optional )" at bounding box center [702, 519] width 512 height 87
type textarea "x"
type textarea "1"
type textarea "x"
type textarea "11"
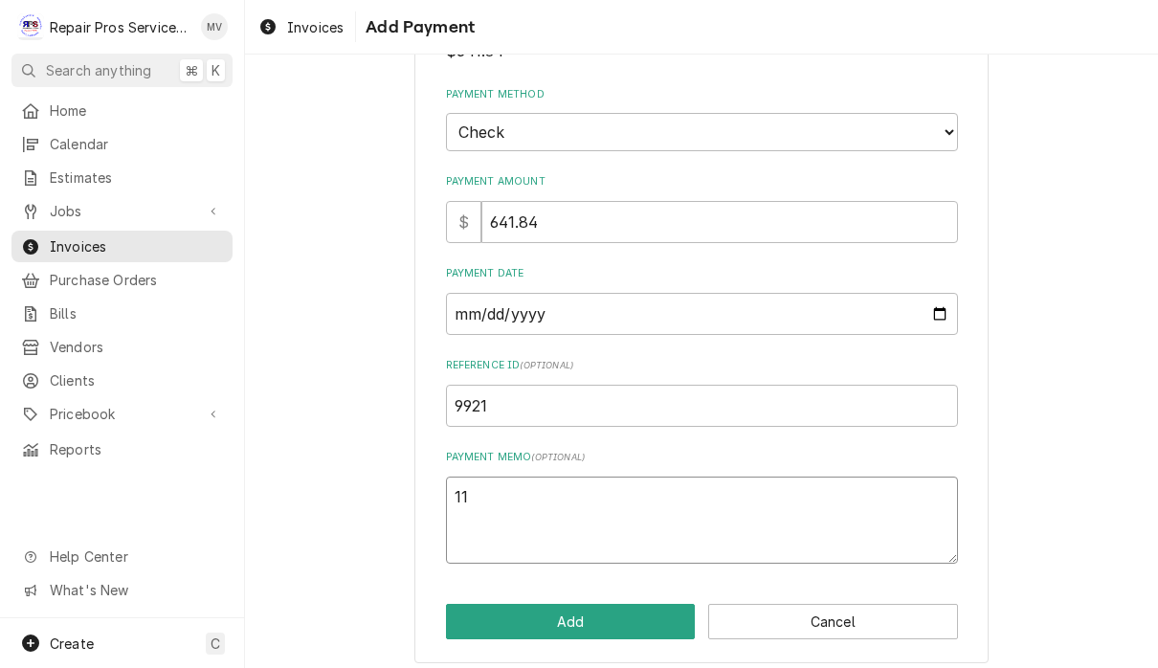
type textarea "x"
type textarea "110"
type textarea "x"
type textarea "1108"
type textarea "x"
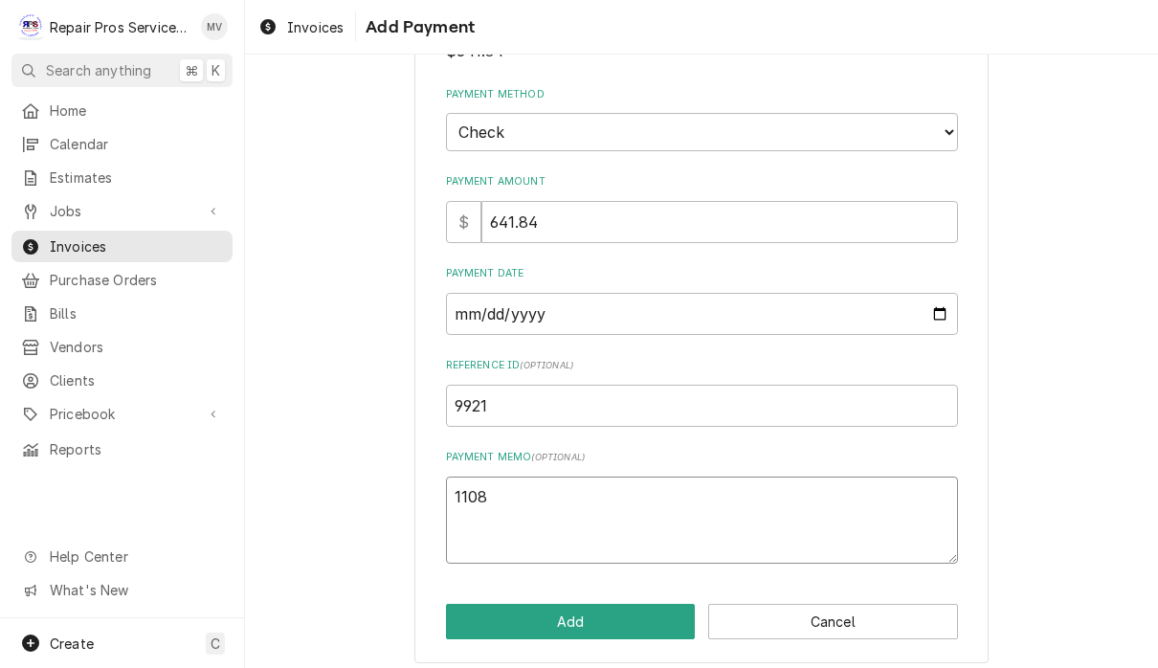
type textarea "11089"
type textarea "x"
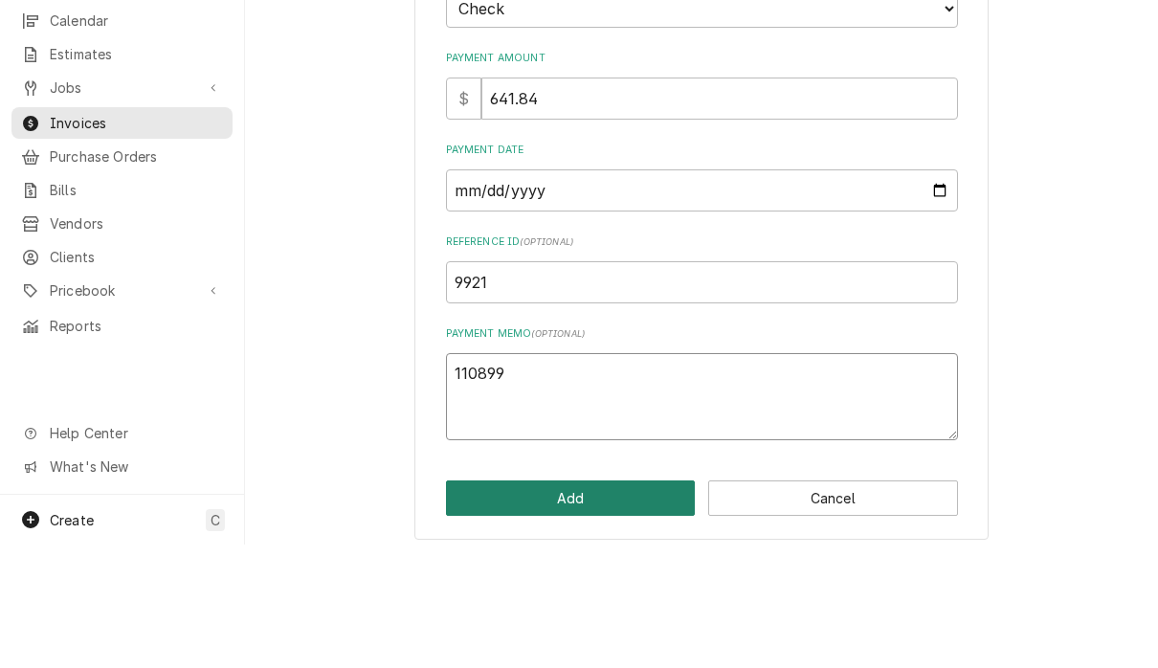
type textarea "110899"
click at [603, 604] on button "Add" at bounding box center [571, 621] width 250 height 35
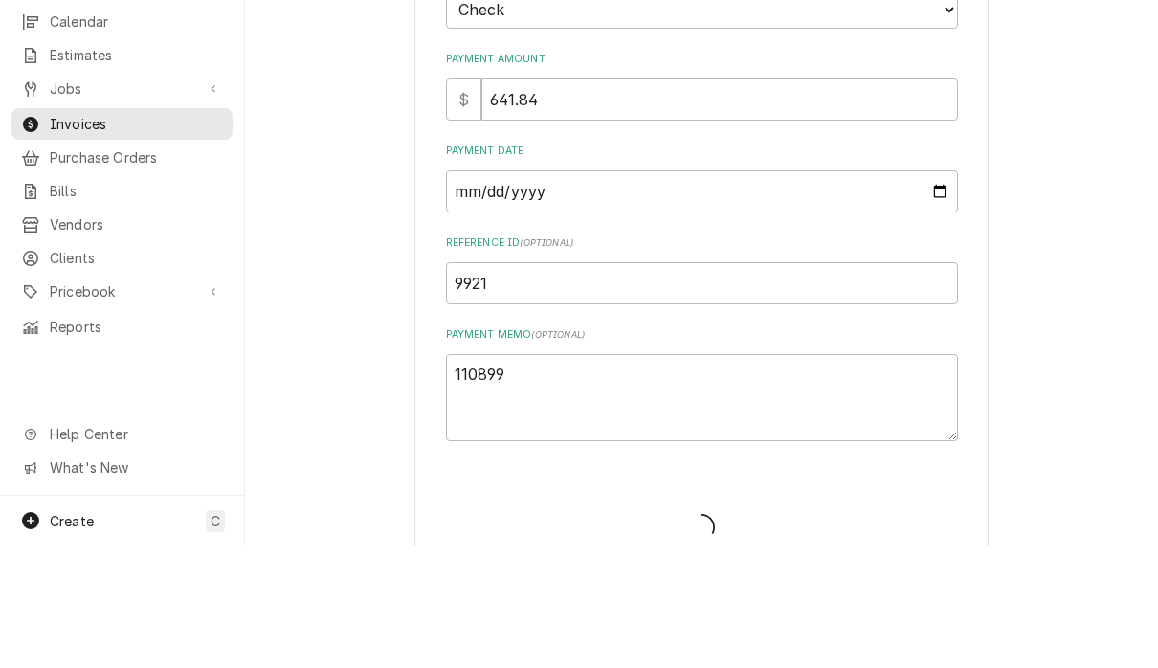
type textarea "x"
